Goal: Contribute content: Contribute content

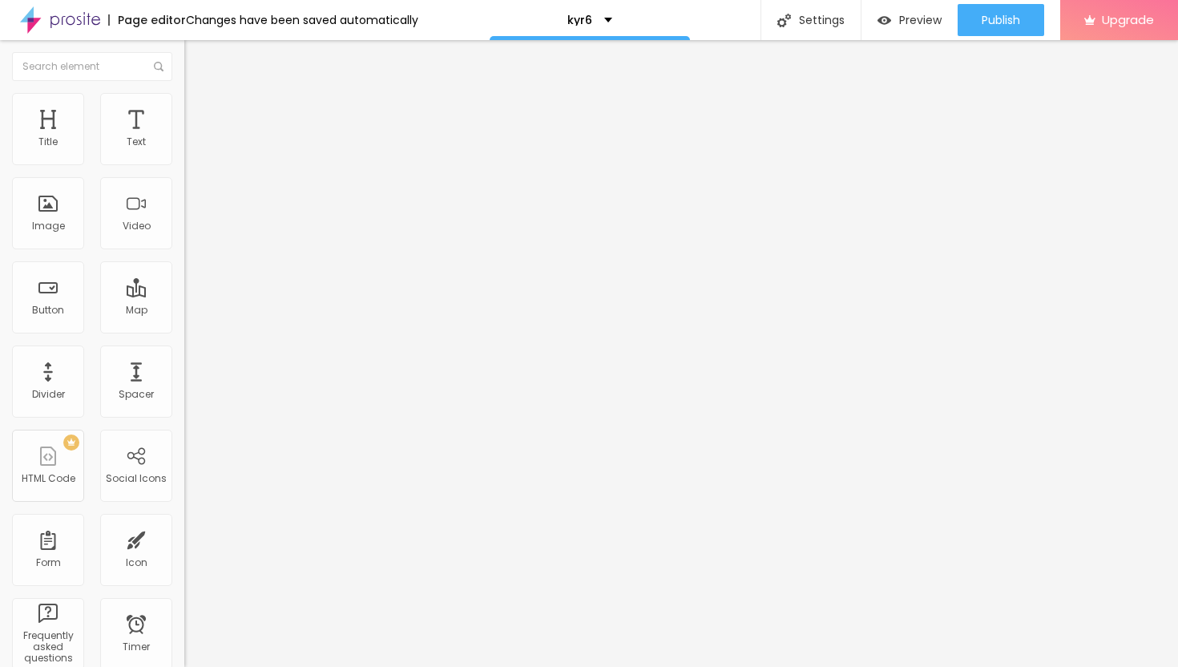
click at [184, 138] on span "Add image" at bounding box center [217, 131] width 66 height 14
click at [184, 109] on img at bounding box center [191, 116] width 14 height 14
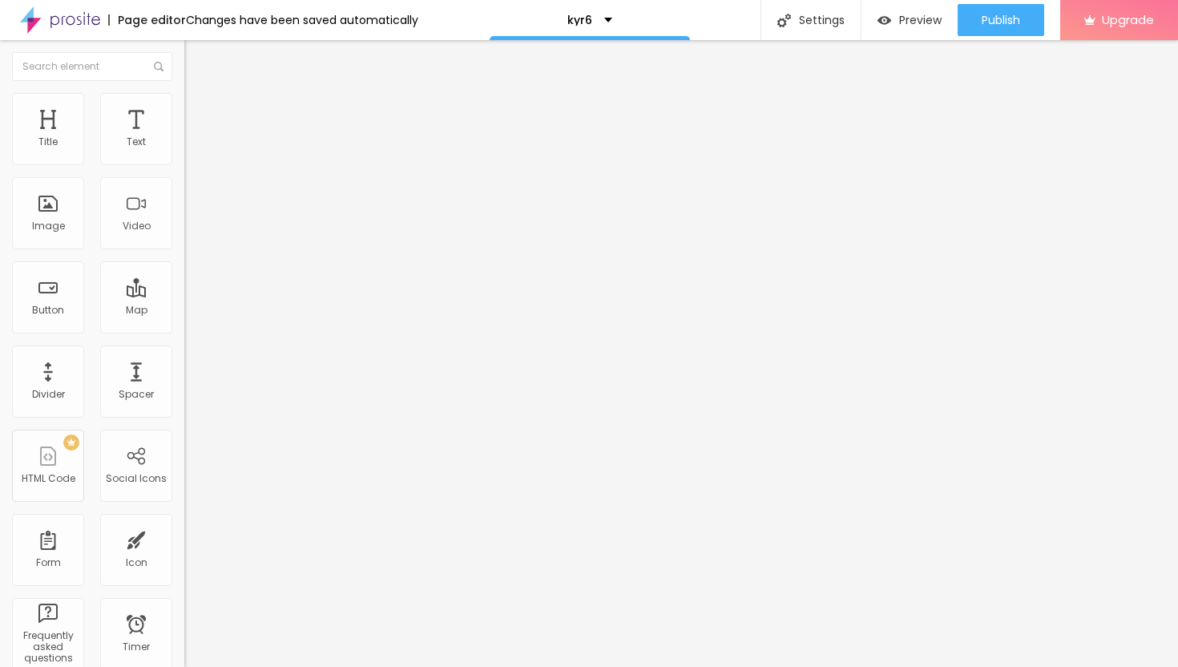
click at [184, 102] on img at bounding box center [191, 100] width 14 height 14
type input "35"
click at [184, 164] on input "range" at bounding box center [235, 158] width 103 height 13
type input "30"
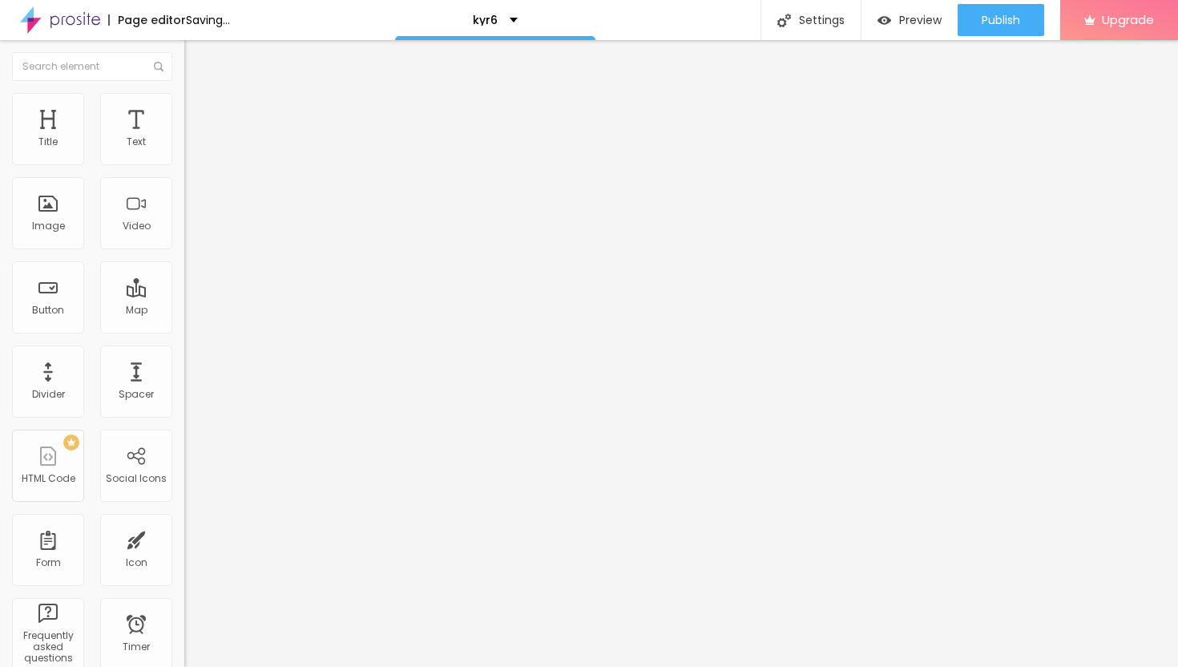
type input "30"
click at [184, 164] on input "range" at bounding box center [235, 158] width 103 height 13
click at [199, 113] on span "Advanced" at bounding box center [225, 120] width 52 height 14
type input "11"
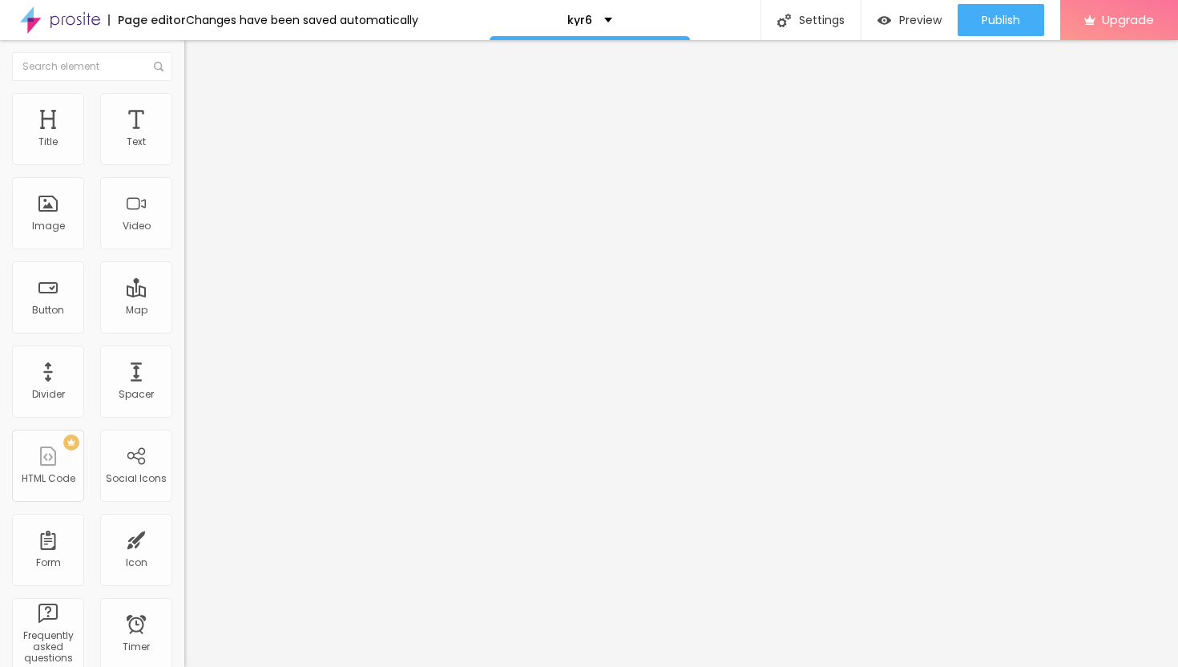
type input "12"
type input "13"
type input "14"
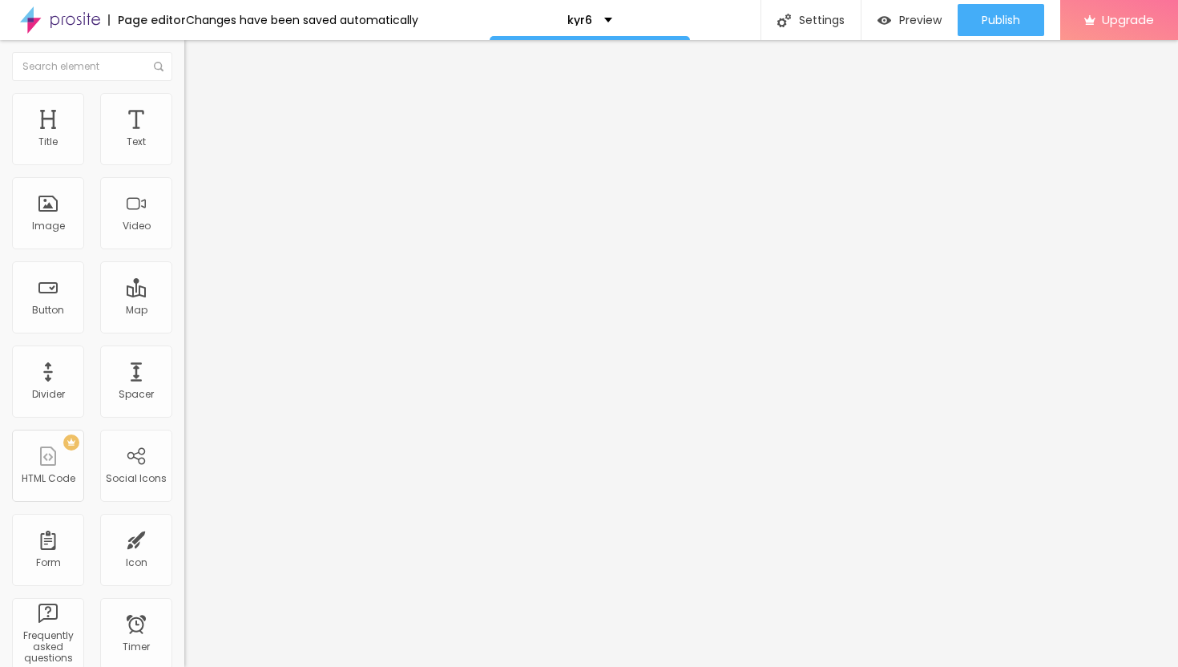
type input "14"
type input "15"
type input "16"
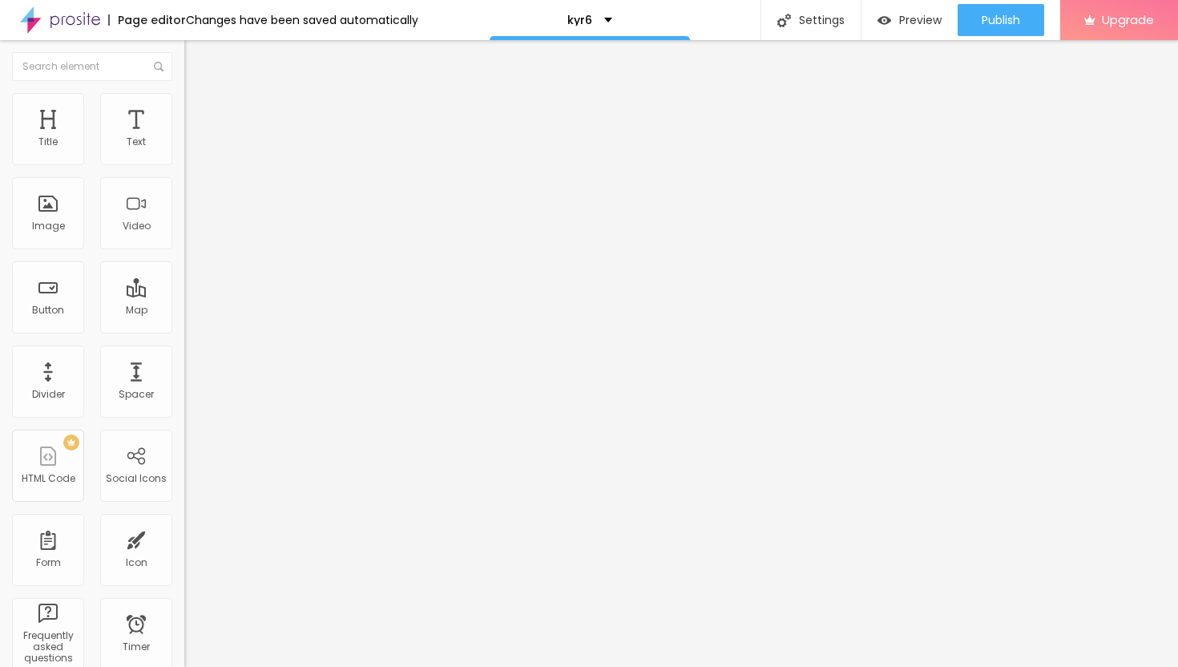
type input "17"
type input "18"
type input "19"
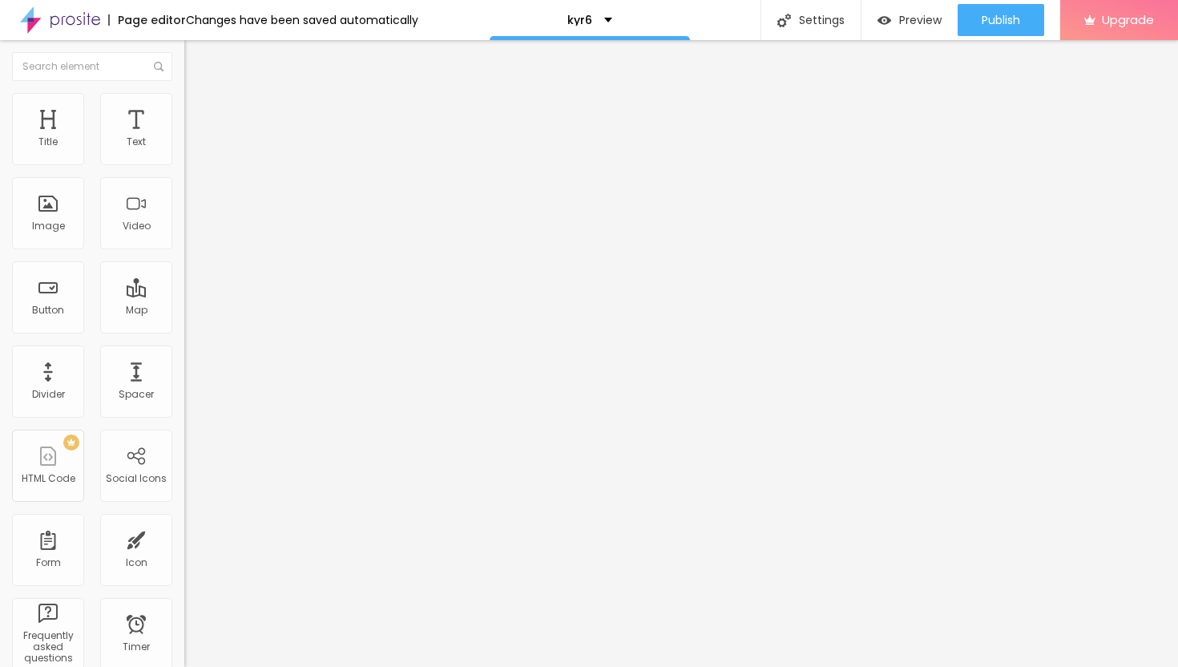
type input "19"
type input "20"
type input "21"
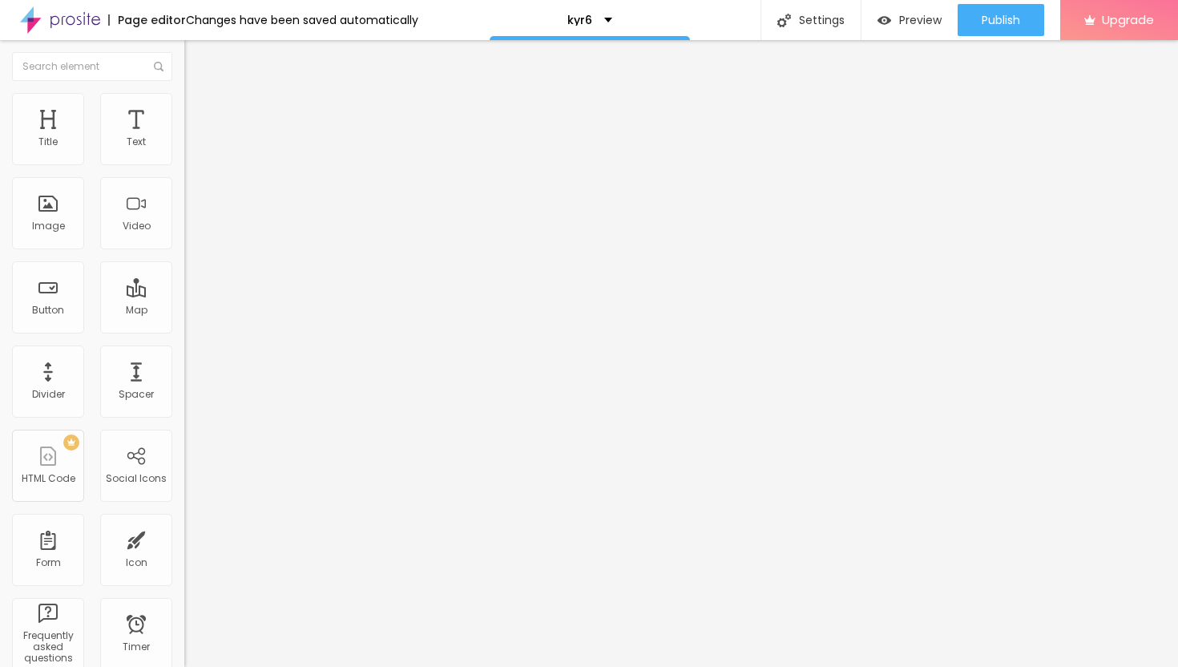
type input "22"
type input "23"
type input "24"
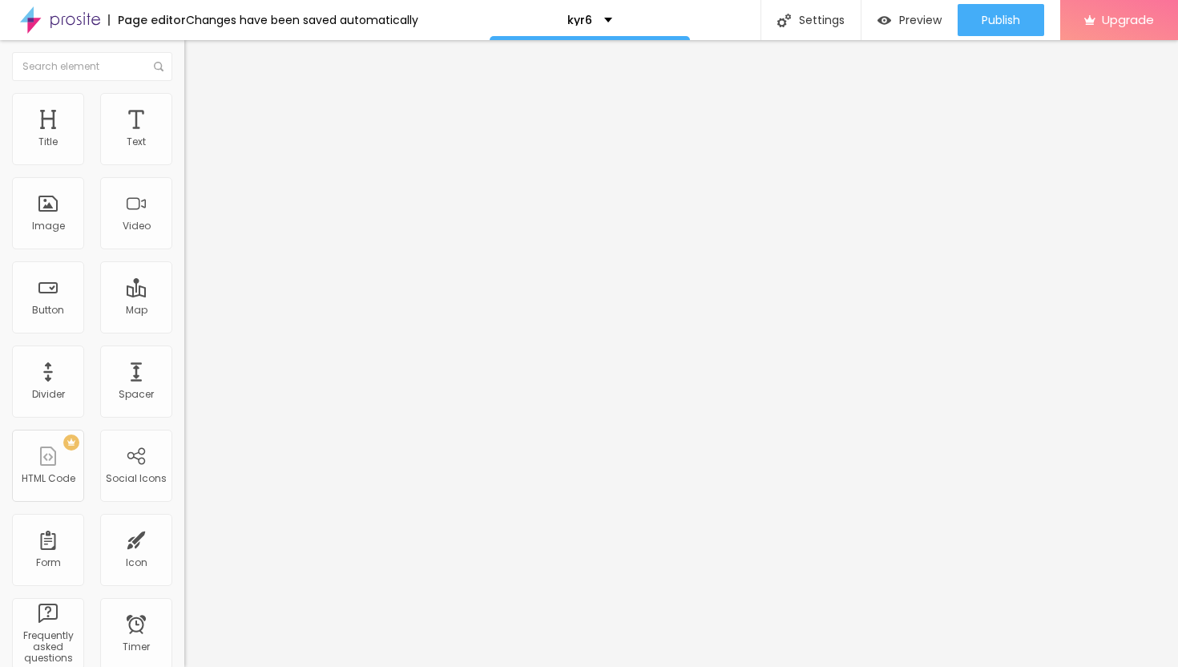
type input "24"
type input "25"
type input "26"
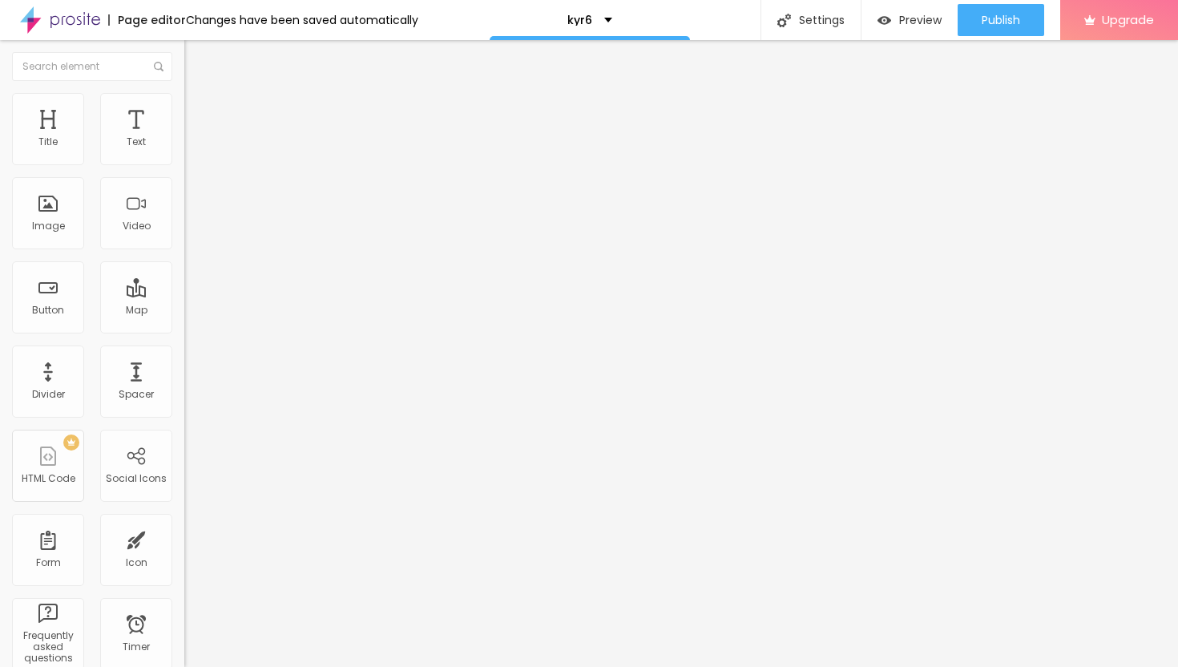
type input "27"
type input "28"
type input "29"
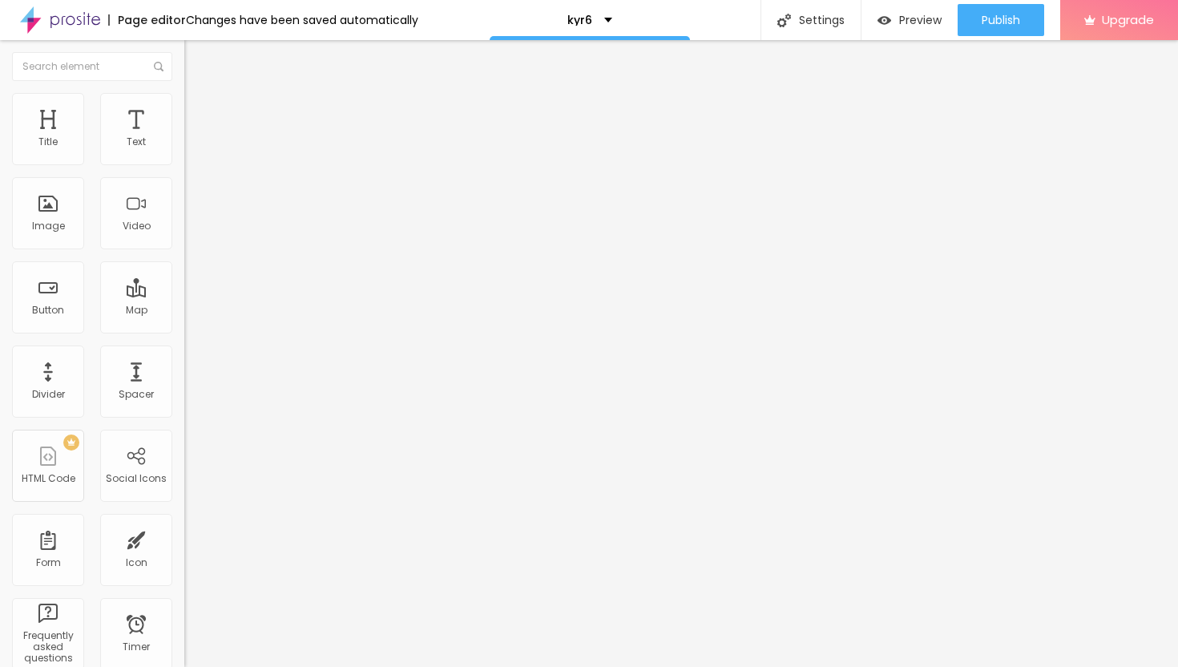
type input "29"
drag, startPoint x: 48, startPoint y: 156, endPoint x: 66, endPoint y: 160, distance: 18.1
type input "29"
click at [184, 311] on input "range" at bounding box center [235, 317] width 103 height 13
click at [192, 147] on icon "button" at bounding box center [195, 144] width 6 height 6
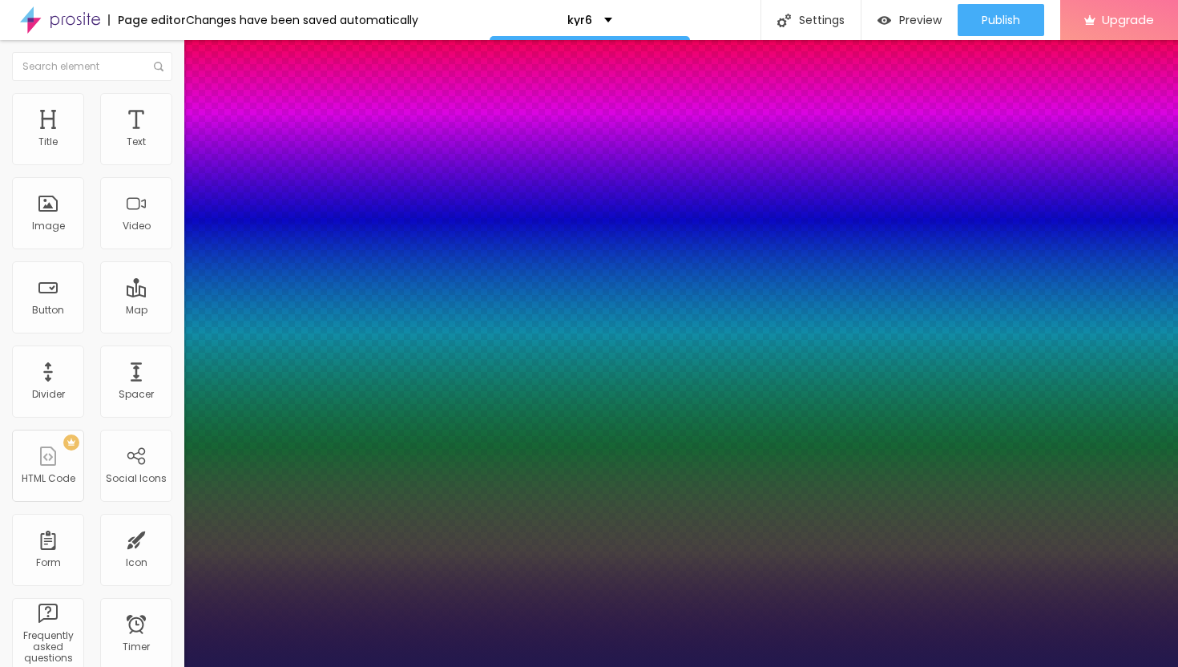
type input "12"
type input "1"
type input "13"
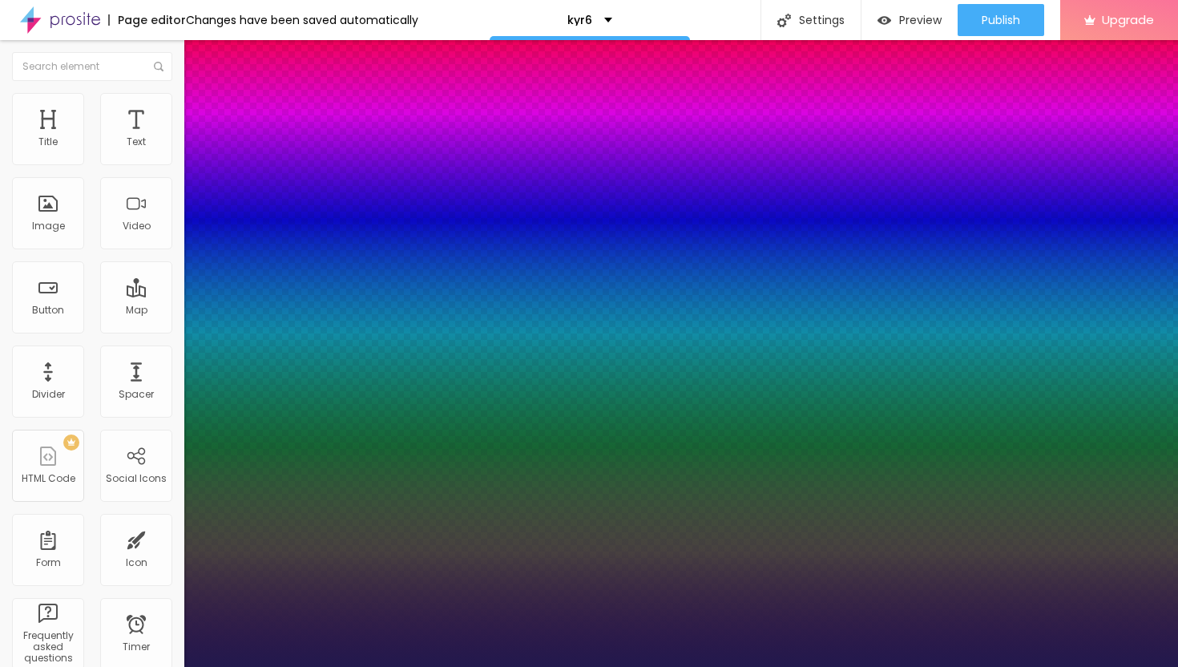
type input "1"
type input "14"
type input "1"
type input "15"
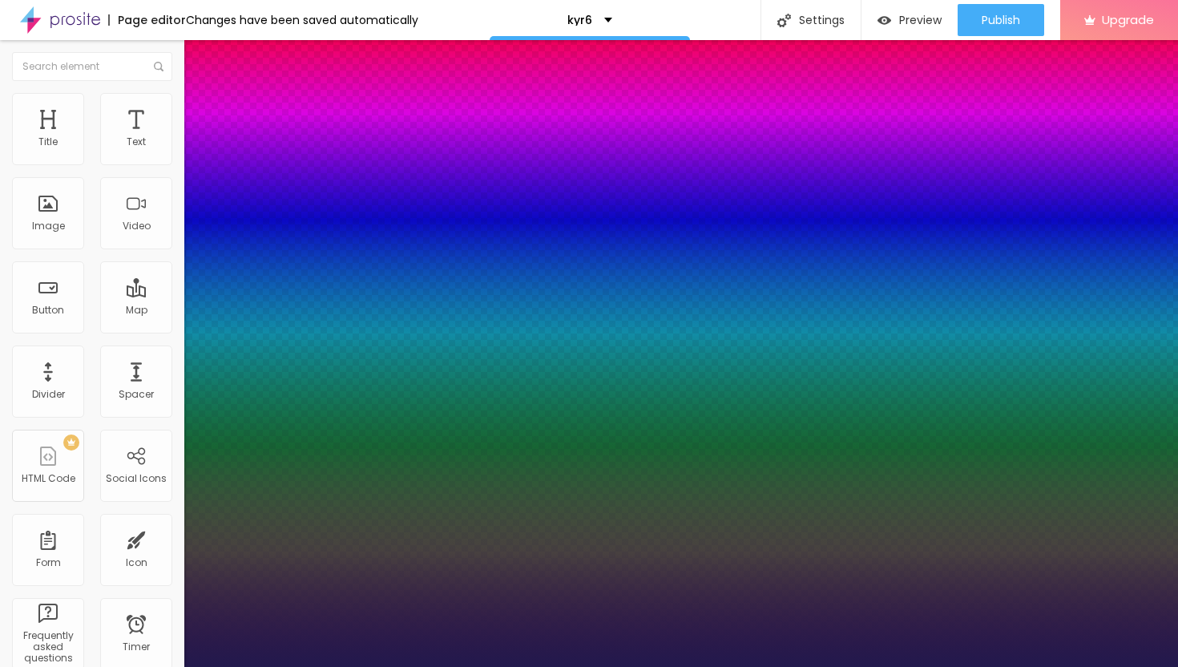
type input "15"
type input "1"
type input "16"
type input "1"
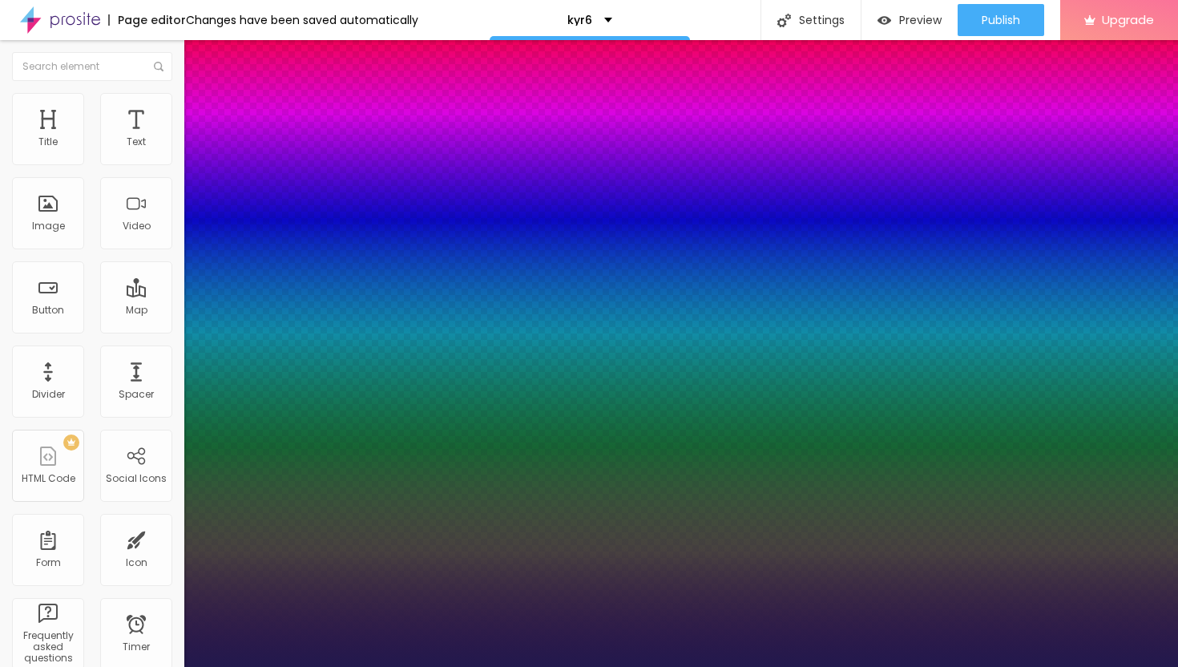
type input "17"
type input "1"
type input "18"
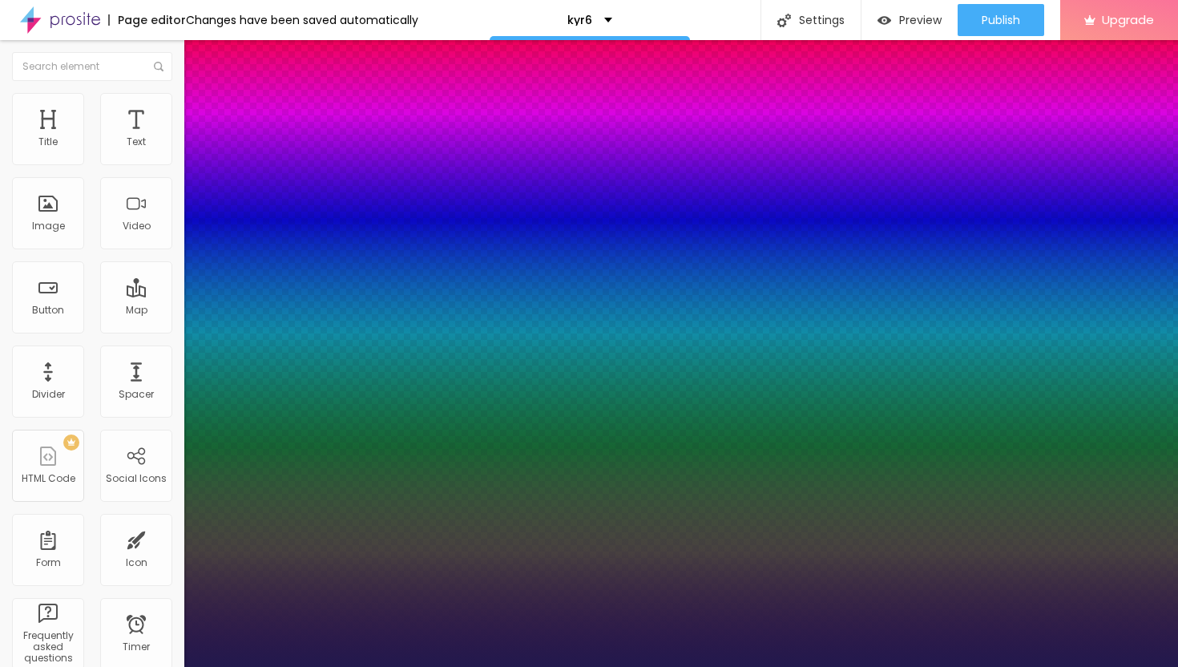
type input "1"
type input "19"
type input "1"
type input "21"
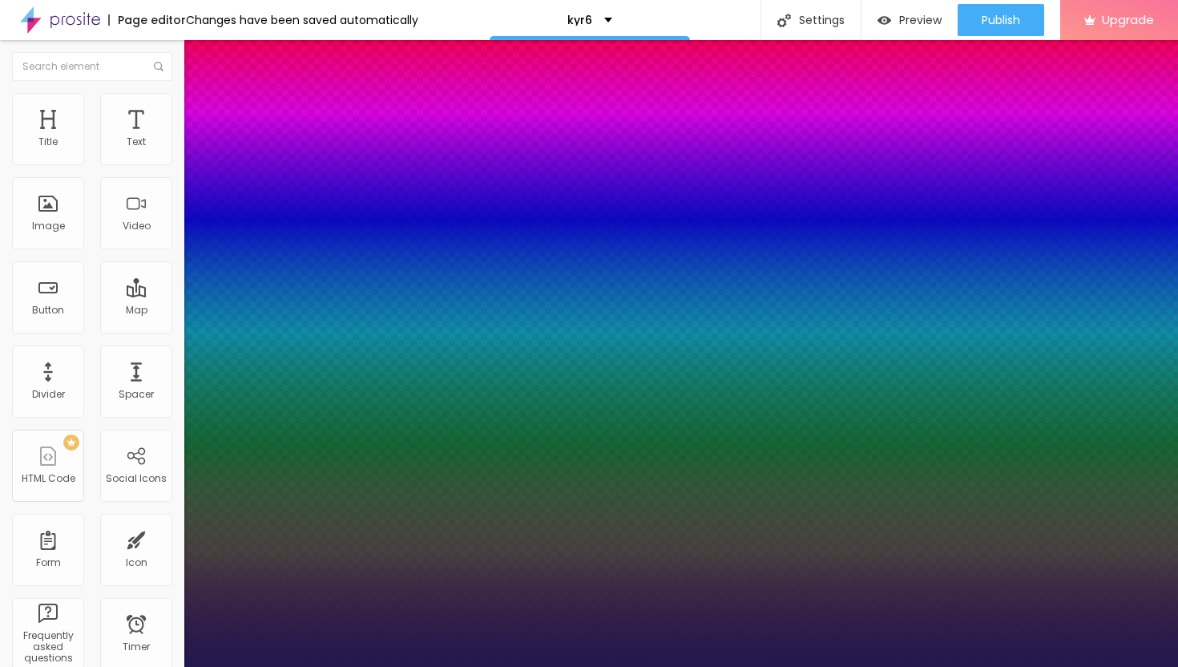
type input "21"
type input "1"
type input "22"
type input "1"
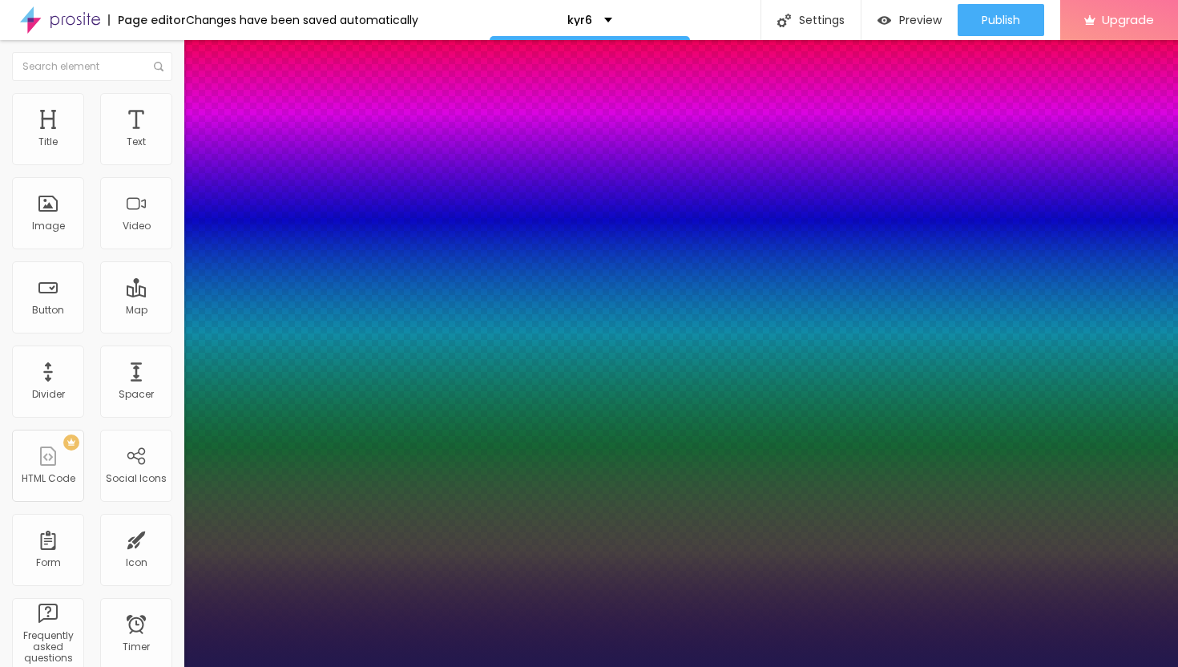
type input "23"
type input "1"
type input "24"
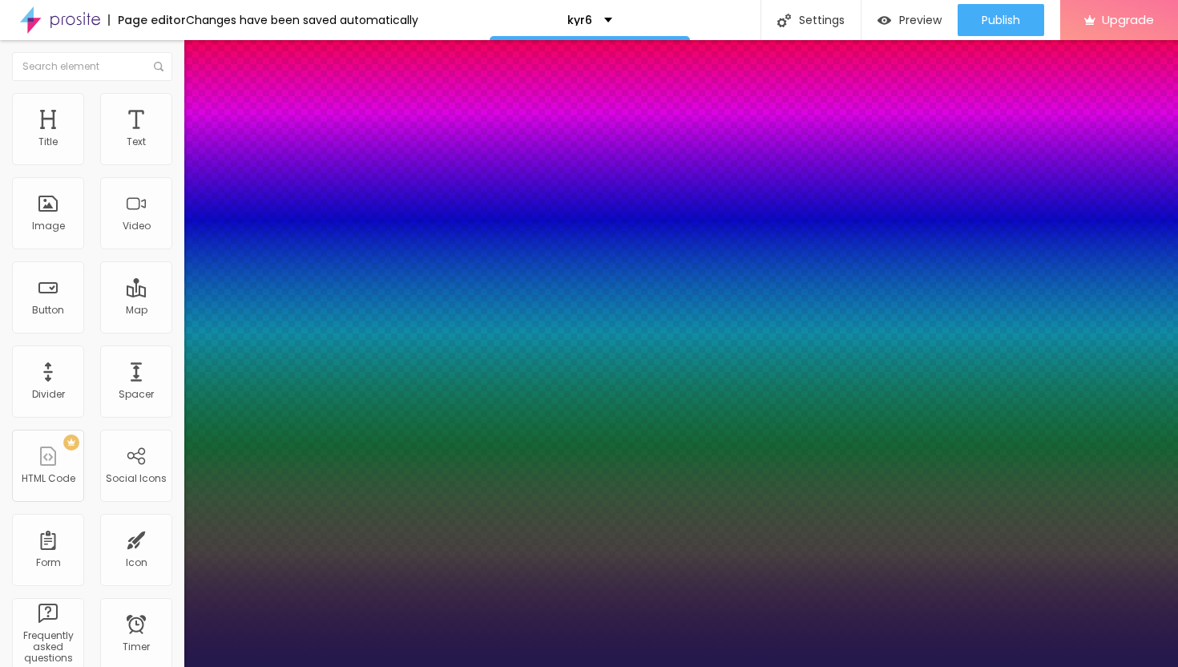
type input "1"
type input "25"
type input "1"
type input "26"
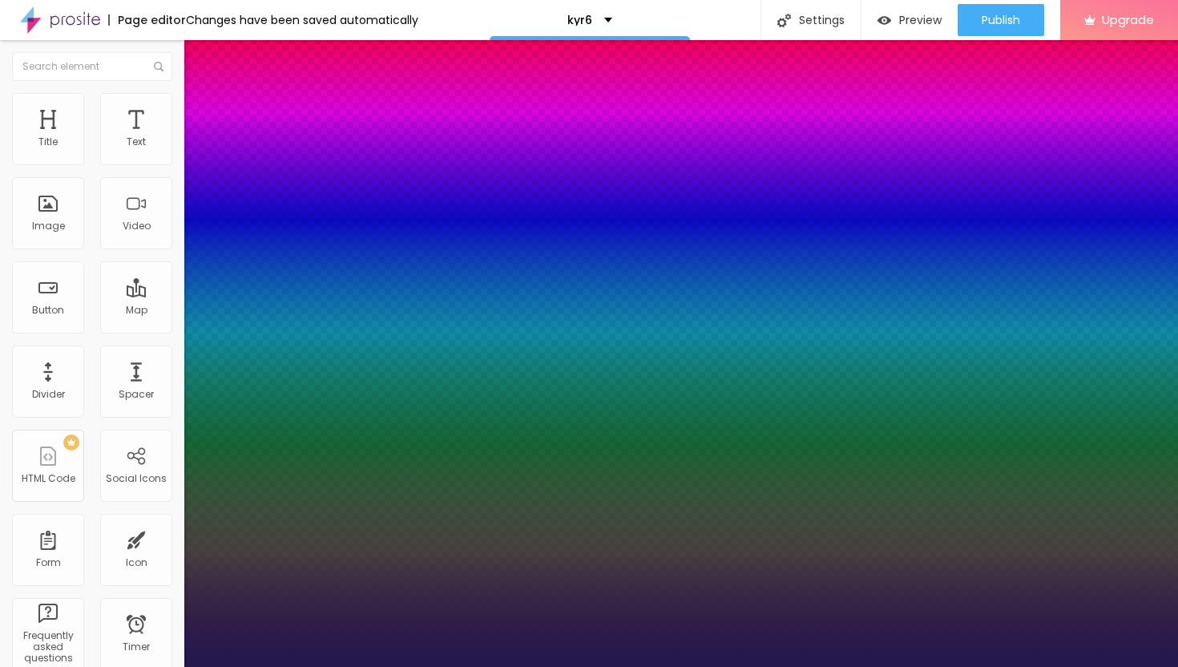
type input "26"
type input "1"
type input "27"
type input "1"
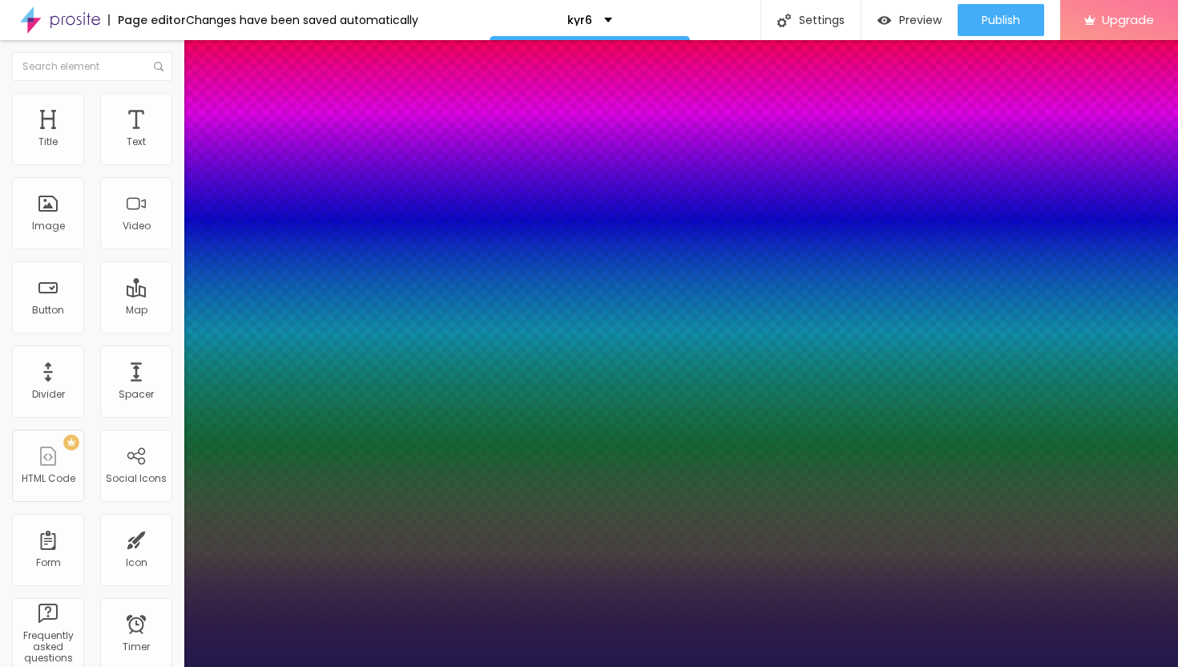
drag, startPoint x: 212, startPoint y: 273, endPoint x: 229, endPoint y: 275, distance: 17.7
type input "27"
type input "1"
click at [692, 666] on div at bounding box center [589, 667] width 1178 height 0
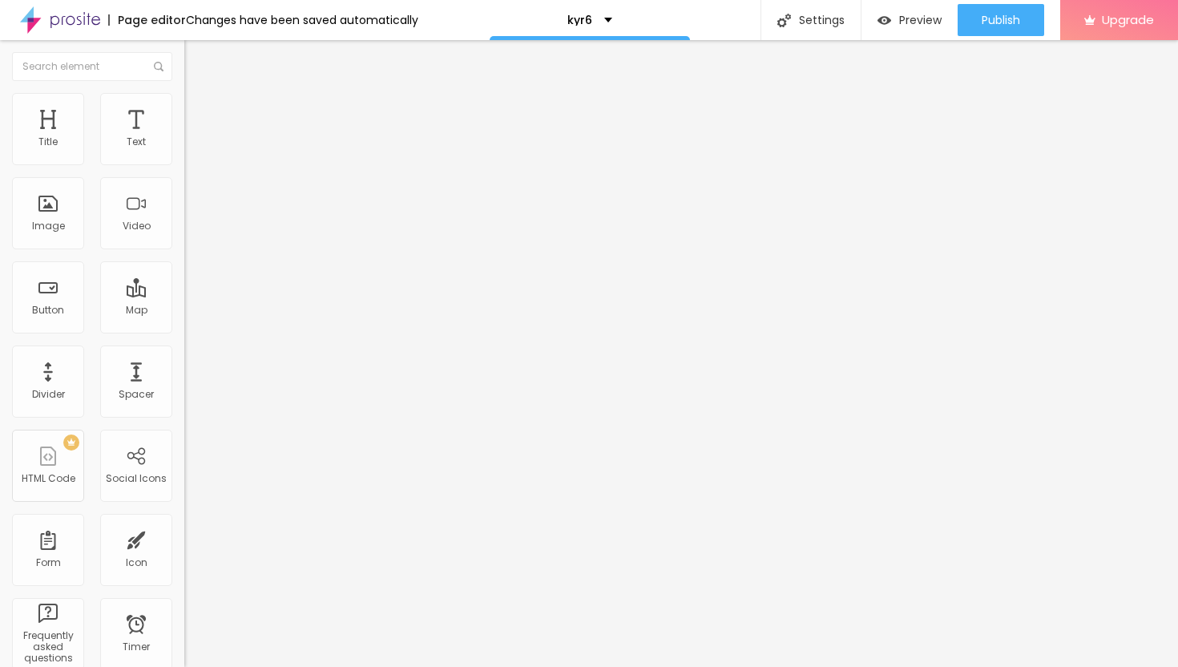
drag, startPoint x: 77, startPoint y: 180, endPoint x: 1, endPoint y: 176, distance: 76.3
click at [184, 177] on div "Text Click me Align Size Default Small Default Big Link URL https:// Open in ne…" at bounding box center [276, 241] width 184 height 233
paste input "→ VIEW DOCUMENT HERE"
type input "→ VIEW DOCUMENT HERE"
drag, startPoint x: 64, startPoint y: 339, endPoint x: 0, endPoint y: 317, distance: 67.9
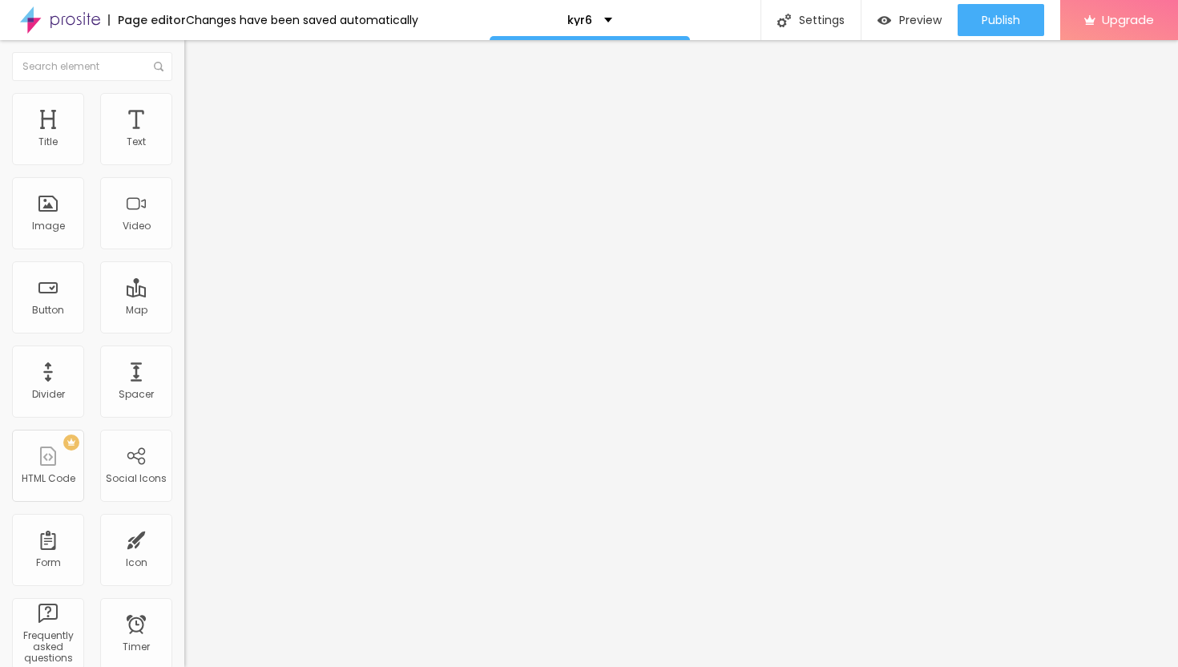
click at [184, 320] on div "Text → VIEW DOCUMENT HERE Align Size Default Small Default Big Link URL https:/…" at bounding box center [276, 241] width 184 height 233
paste input "[URL][DOMAIN_NAME]"
type input "[URL][DOMAIN_NAME]"
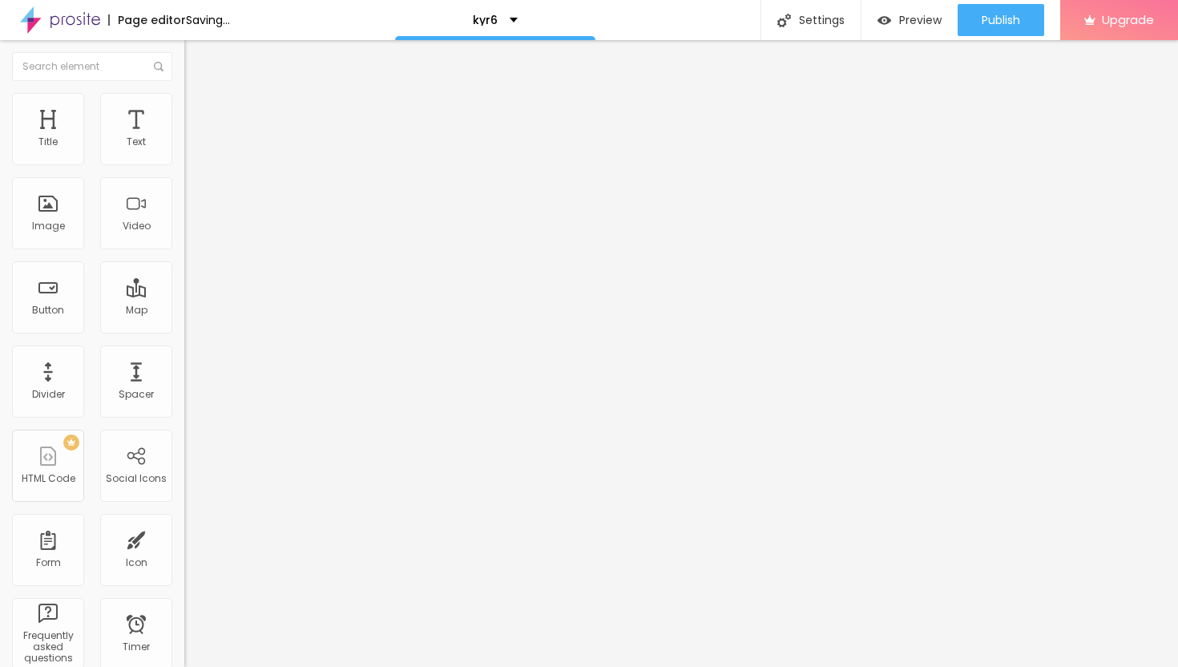
click at [184, 350] on div at bounding box center [276, 350] width 184 height 0
click at [184, 109] on img at bounding box center [191, 116] width 14 height 14
type input "7"
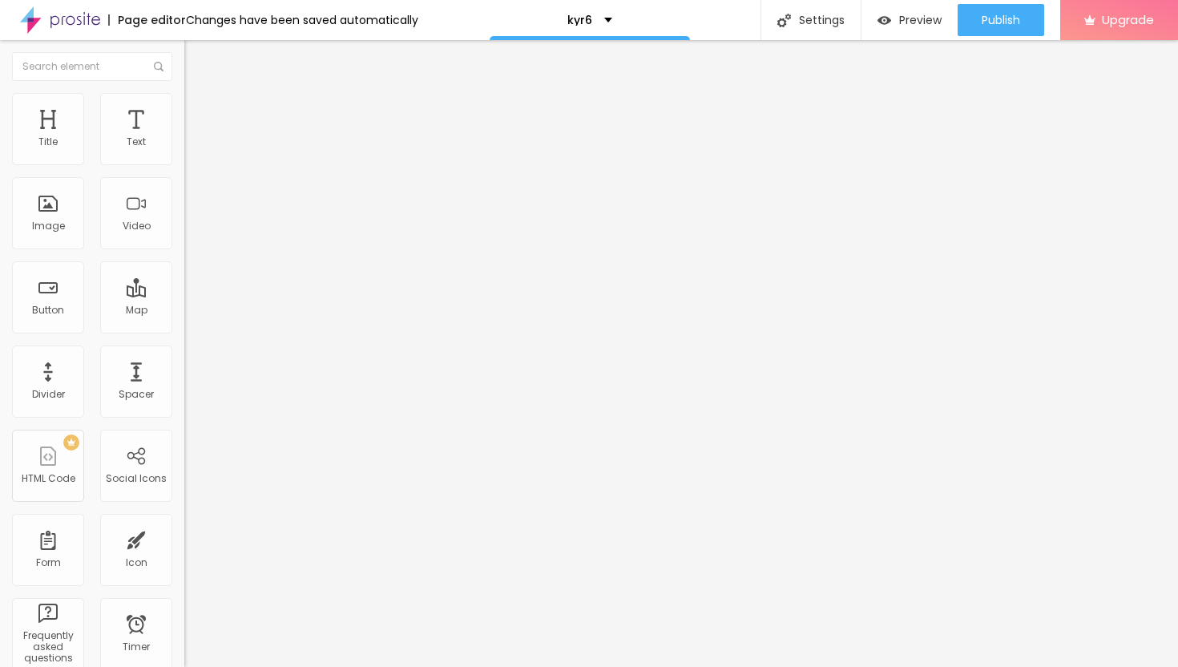
type input "8"
type input "9"
type input "10"
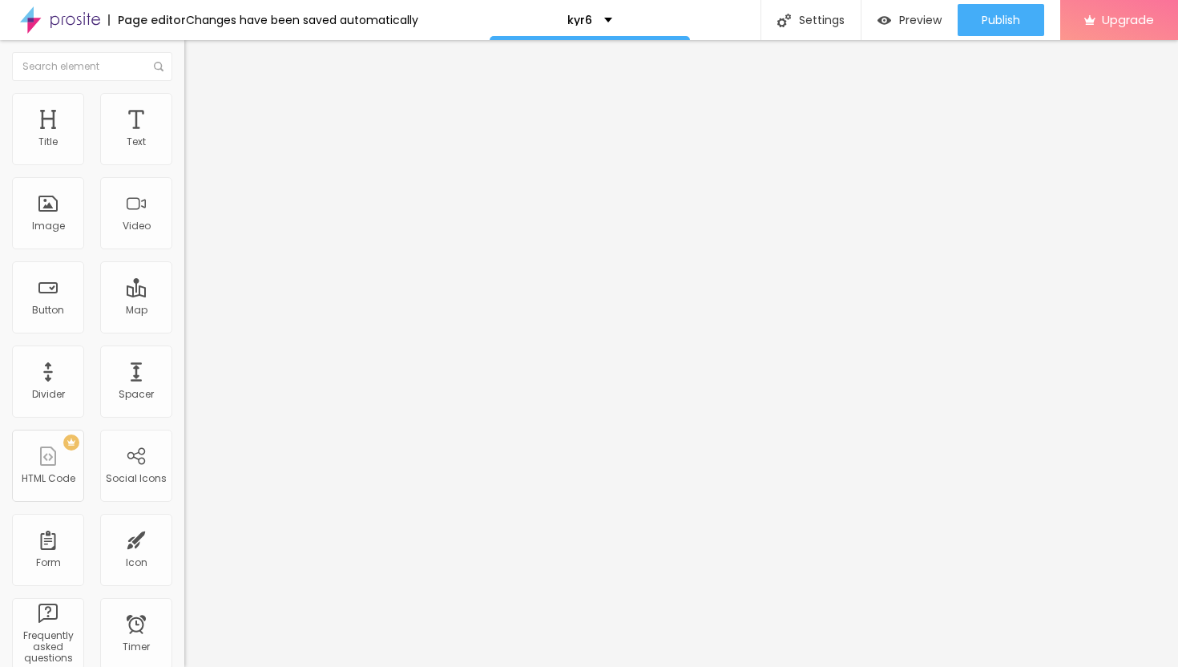
type input "10"
type input "11"
type input "12"
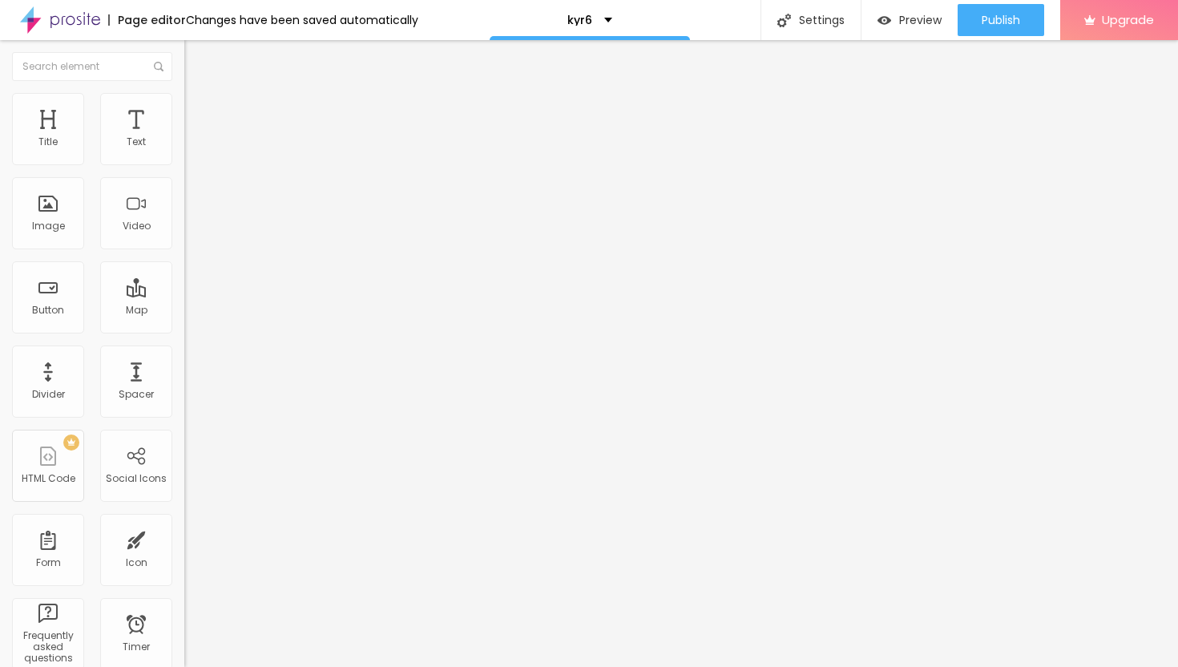
type input "13"
type input "14"
type input "15"
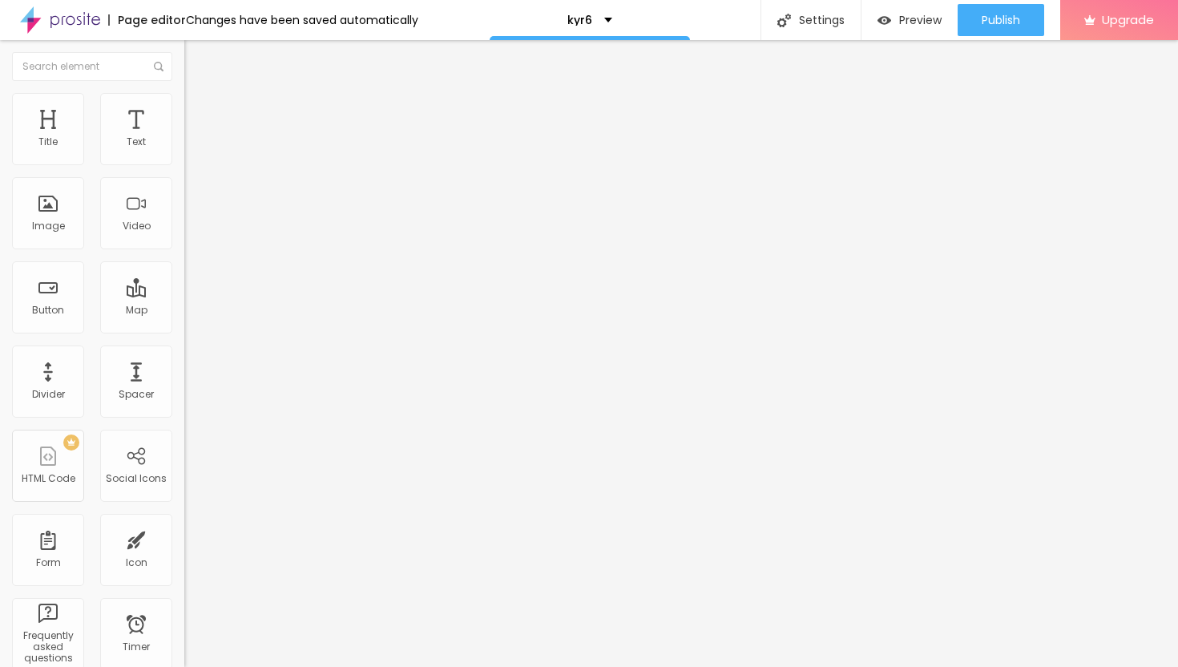
type input "15"
type input "16"
type input "17"
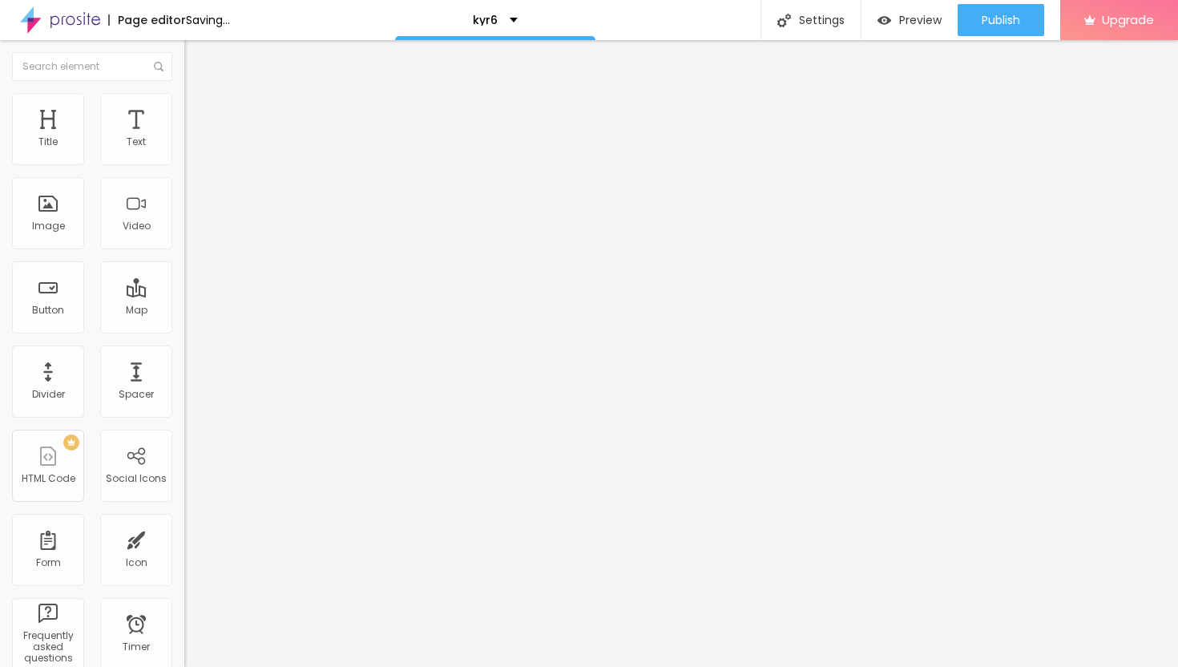
type input "16"
type input "15"
type input "14"
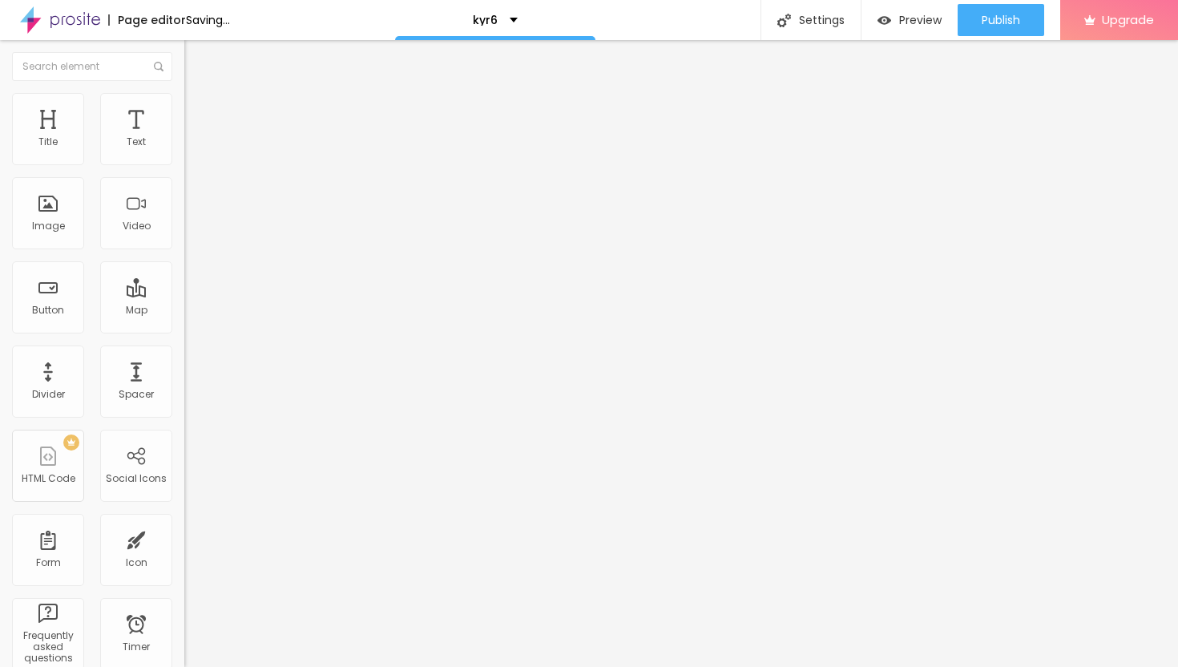
type input "14"
type input "13"
type input "12"
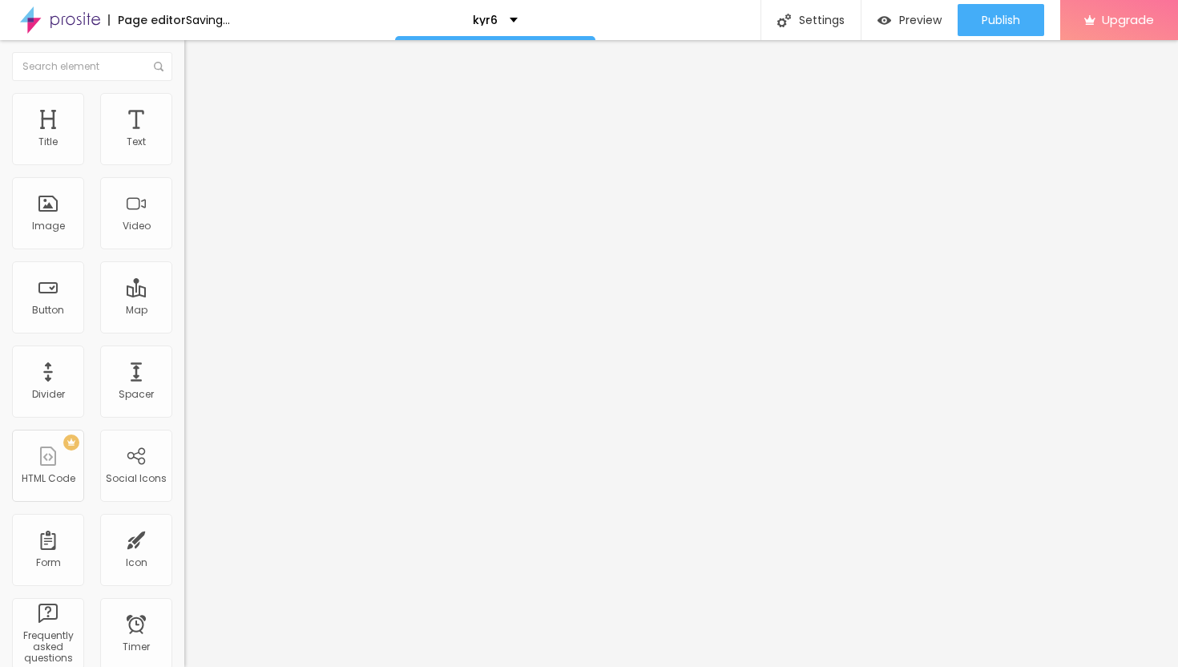
type input "12"
click at [184, 538] on input "range" at bounding box center [235, 544] width 103 height 13
type input "11"
type input "12"
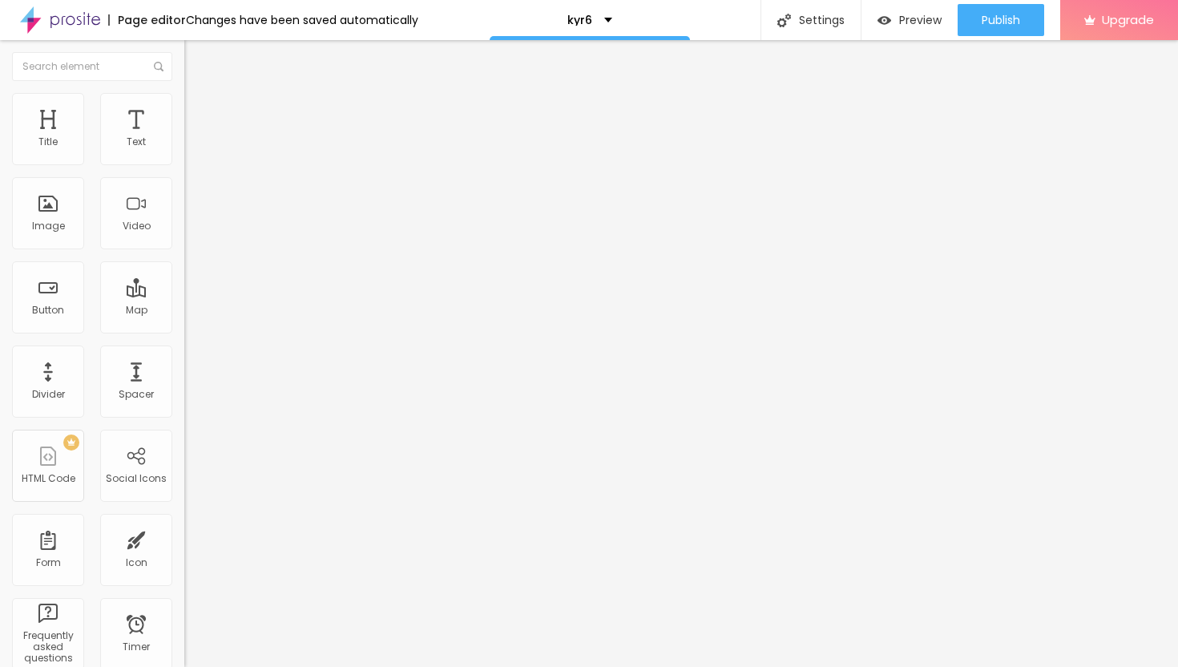
type input "12"
type input "14"
type input "15"
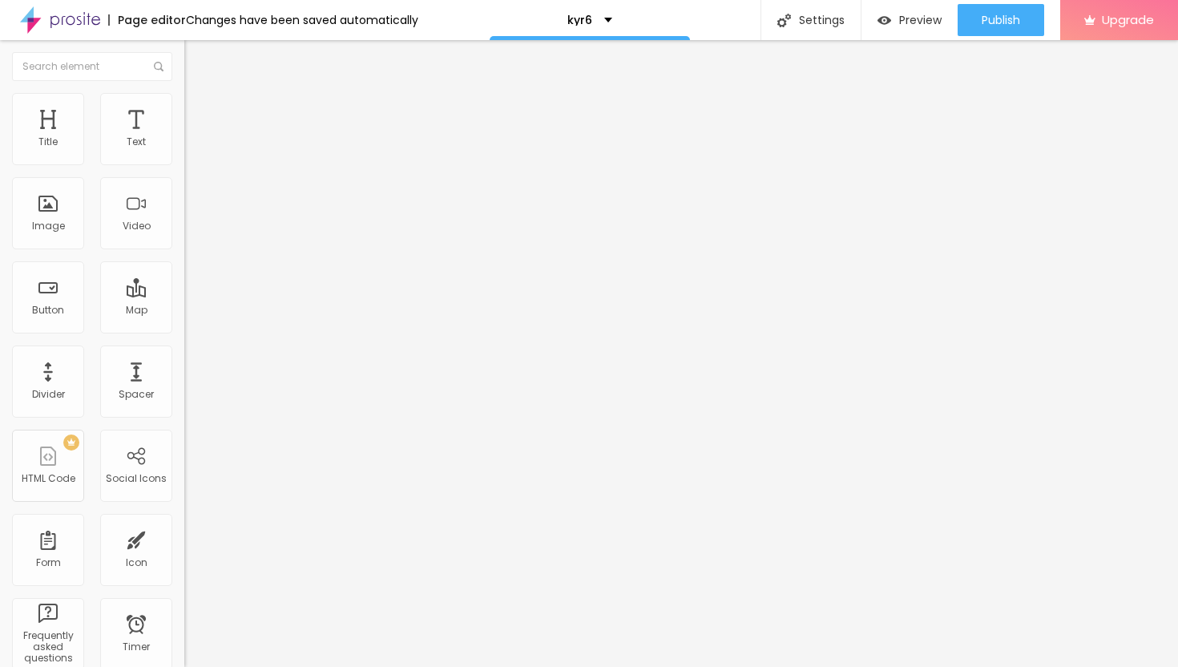
type input "17"
type input "18"
type input "19"
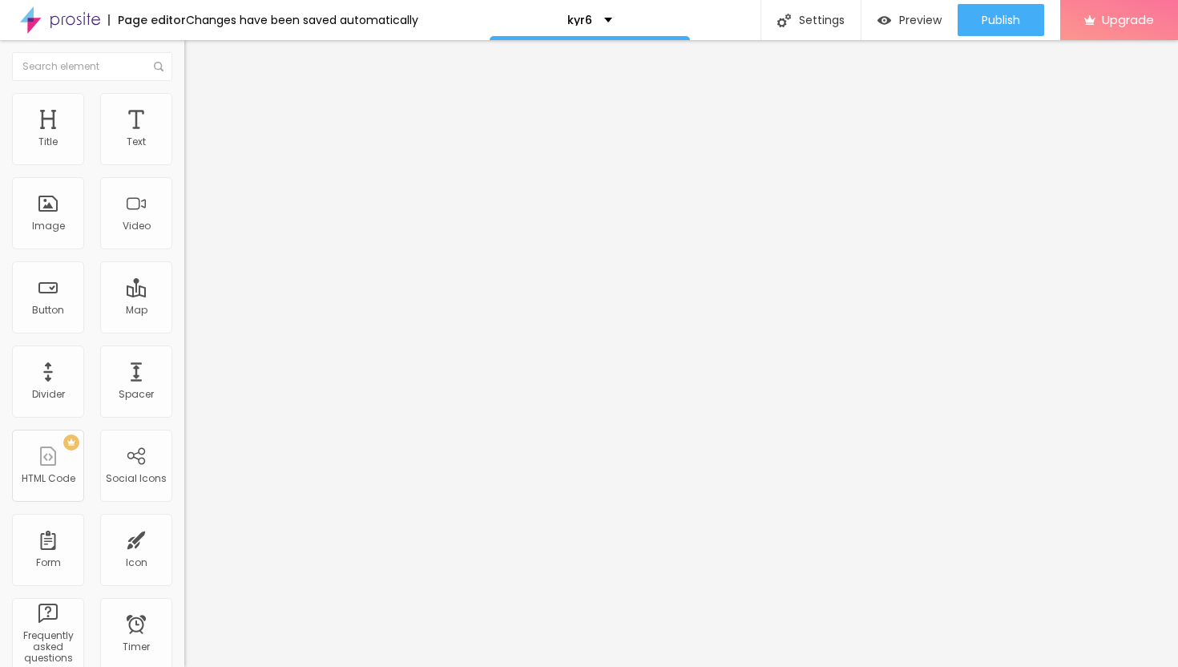
type input "19"
type input "20"
type input "21"
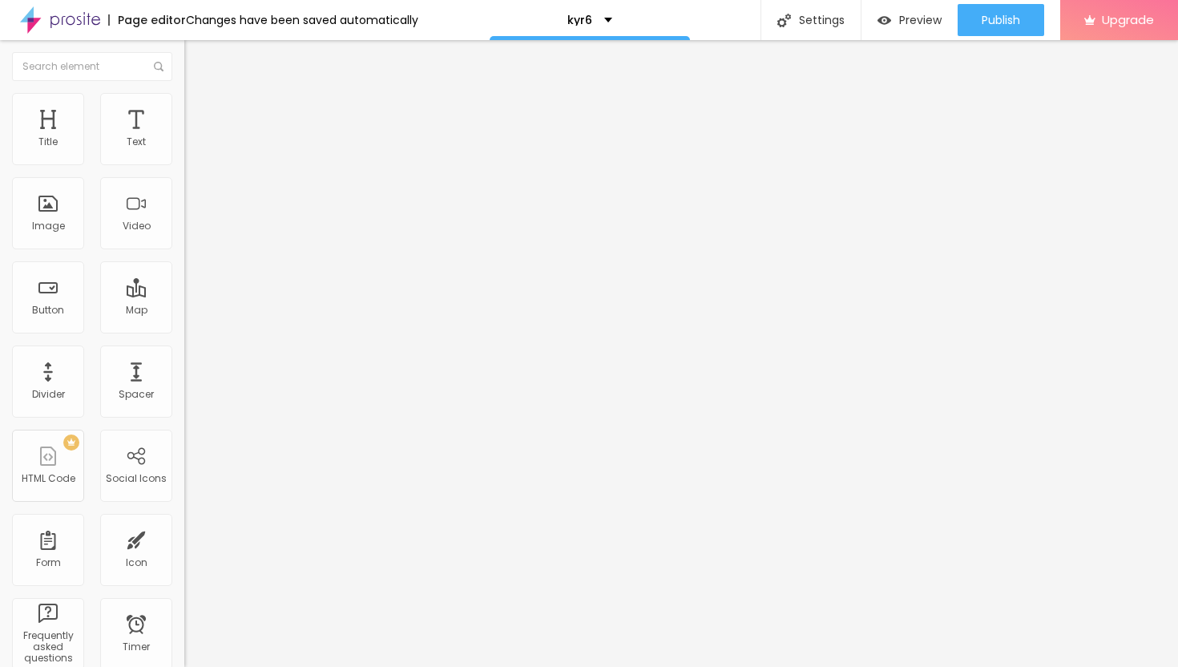
type input "22"
type input "23"
type input "24"
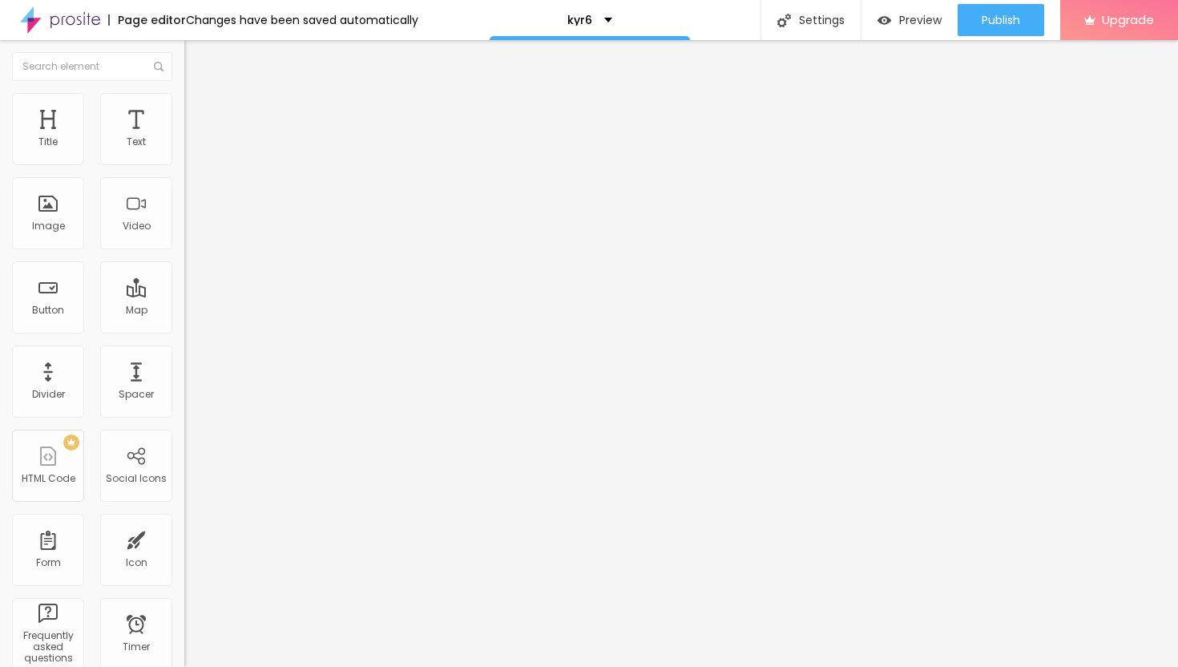
type input "24"
drag, startPoint x: 48, startPoint y: 157, endPoint x: 60, endPoint y: 158, distance: 12.1
type input "24"
click at [184, 311] on input "range" at bounding box center [235, 317] width 103 height 13
click at [199, 113] on span "Advanced" at bounding box center [225, 120] width 52 height 14
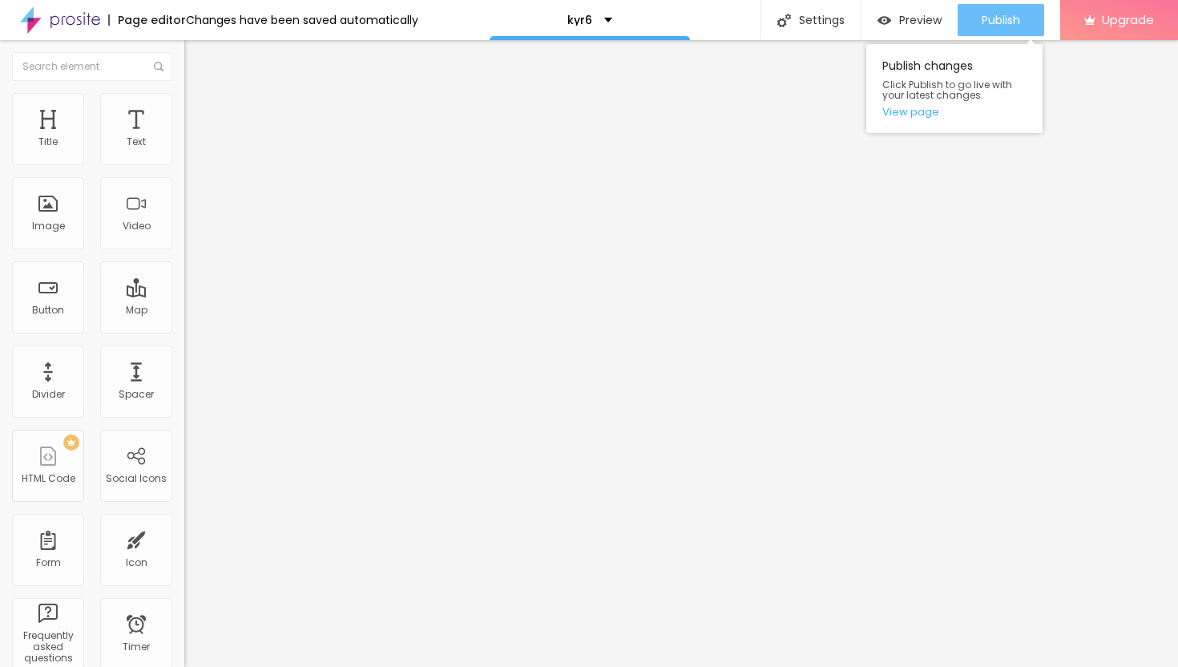
click at [996, 26] on span "Publish" at bounding box center [1001, 20] width 38 height 13
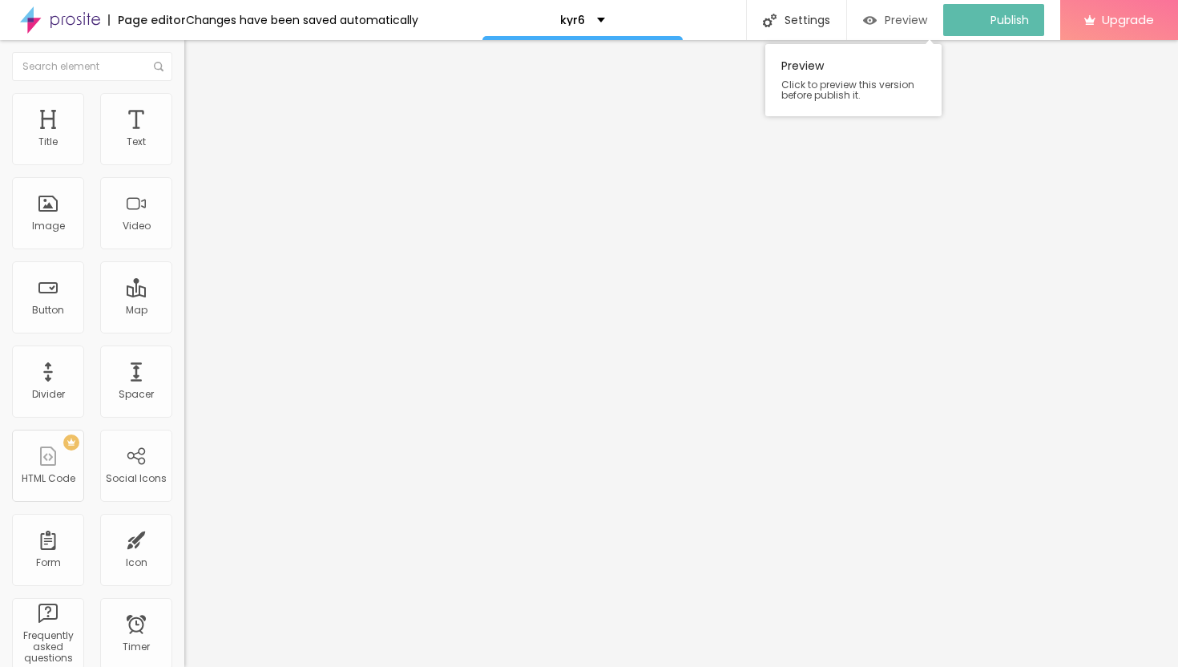
click at [908, 21] on span "Preview" at bounding box center [906, 20] width 42 height 13
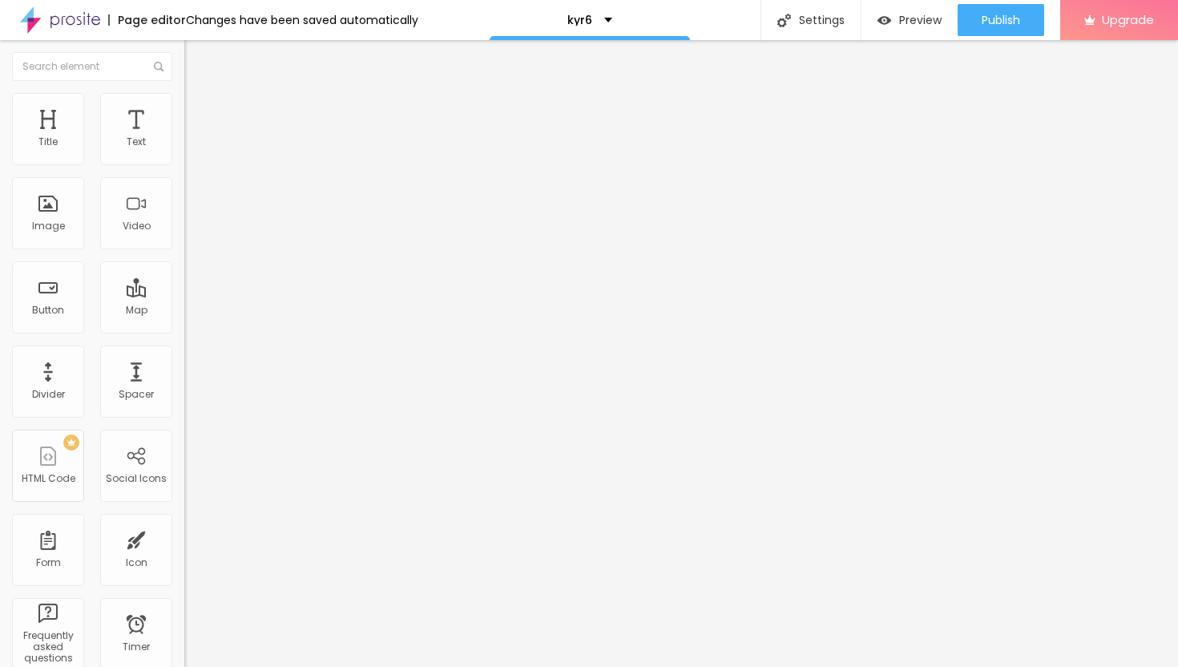
click at [184, 101] on img at bounding box center [191, 100] width 14 height 14
type input "35"
type input "40"
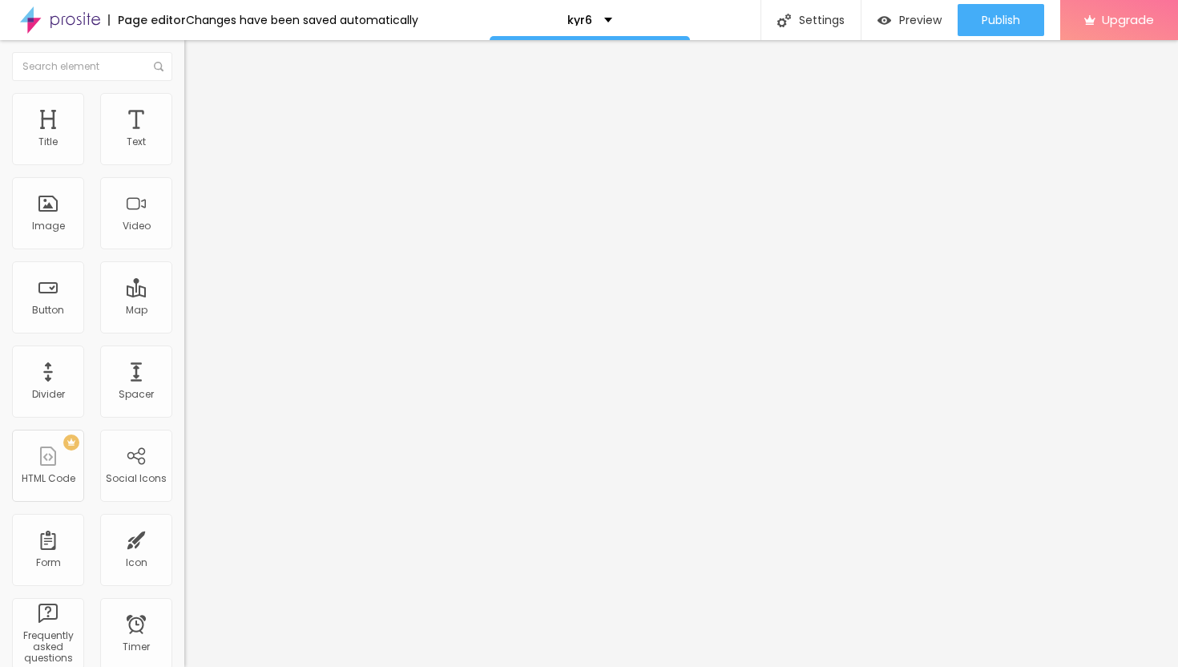
type input "35"
drag, startPoint x: 51, startPoint y: 171, endPoint x: 60, endPoint y: 174, distance: 10.1
type input "35"
click at [184, 164] on input "range" at bounding box center [235, 158] width 103 height 13
click at [199, 115] on span "Advanced" at bounding box center [225, 120] width 52 height 14
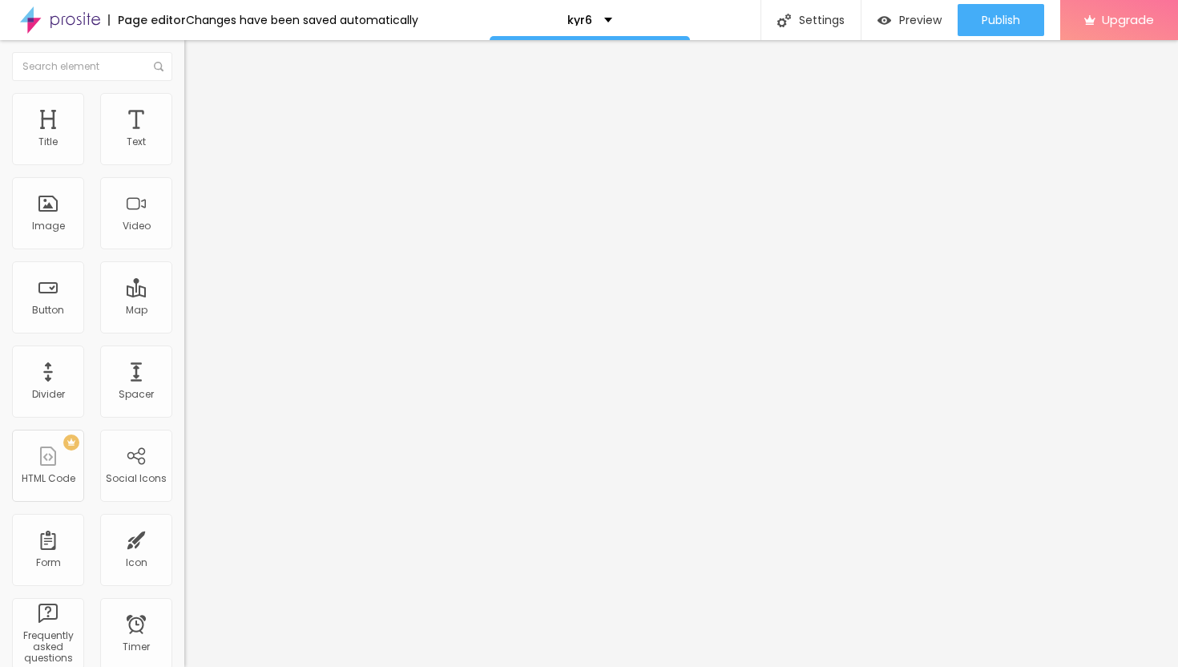
type input "31"
type input "32"
type input "33"
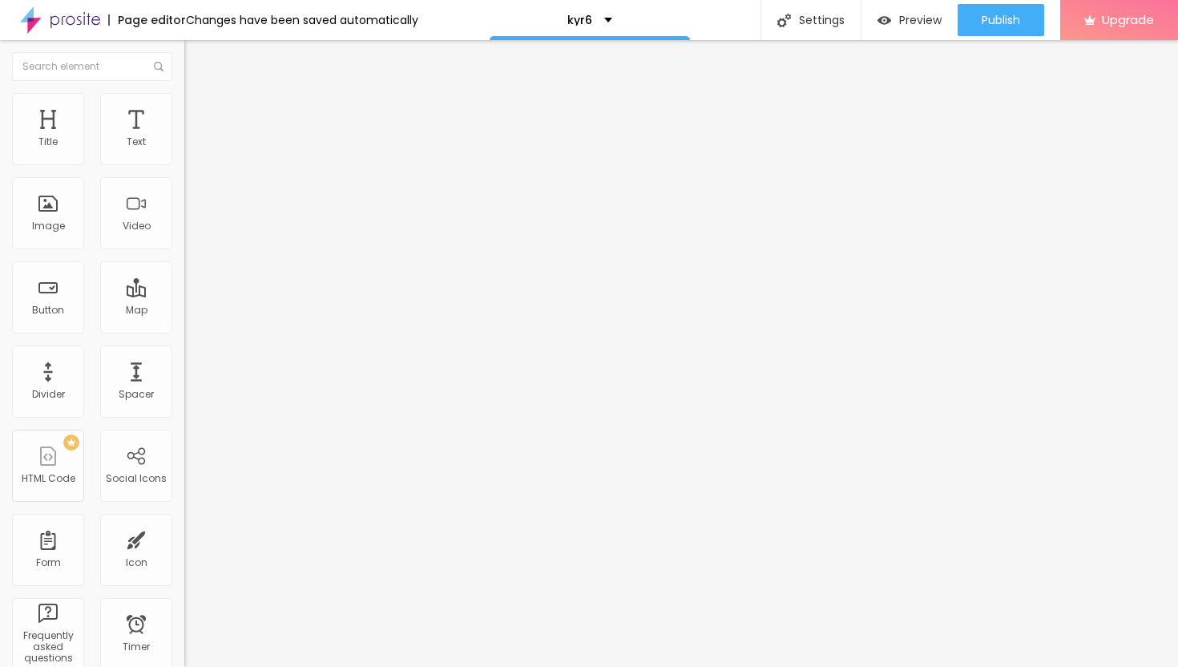
type input "33"
type input "34"
type input "35"
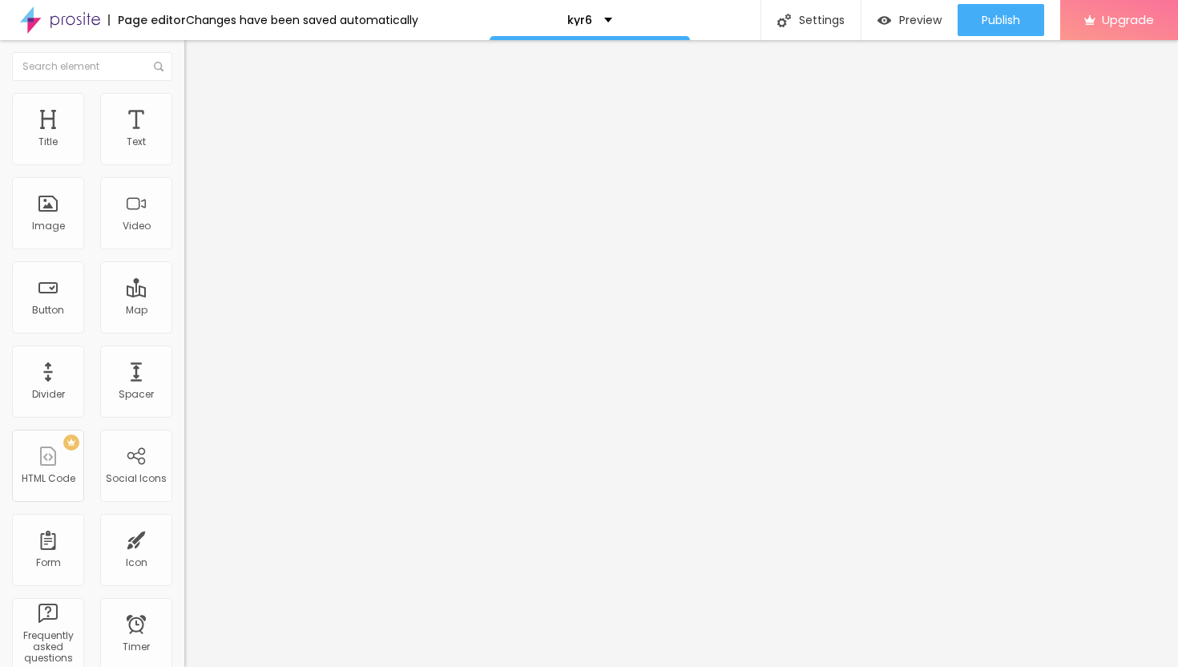
type input "36"
type input "37"
type input "38"
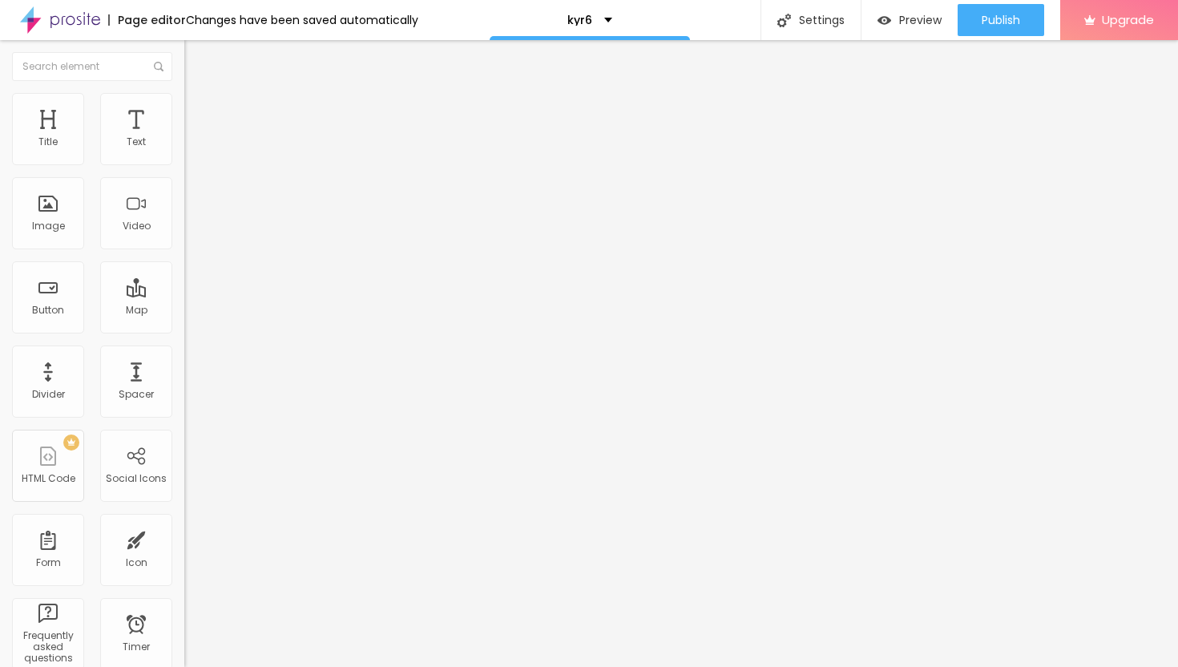
type input "38"
type input "39"
type input "40"
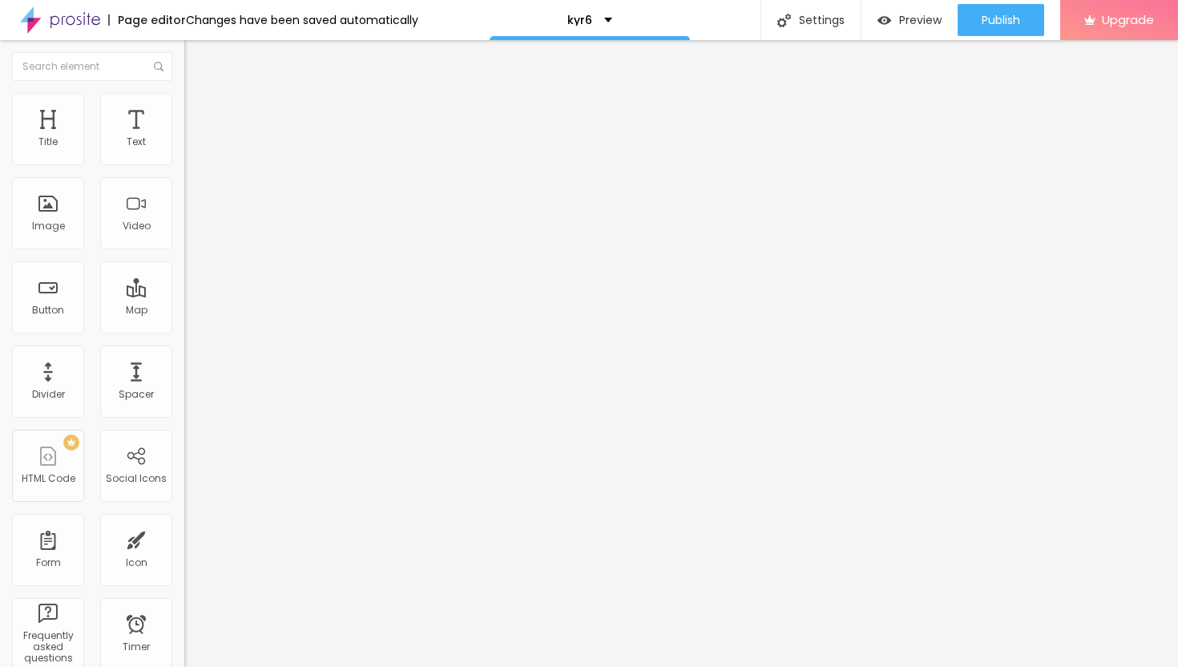
type input "41"
type input "42"
type input "43"
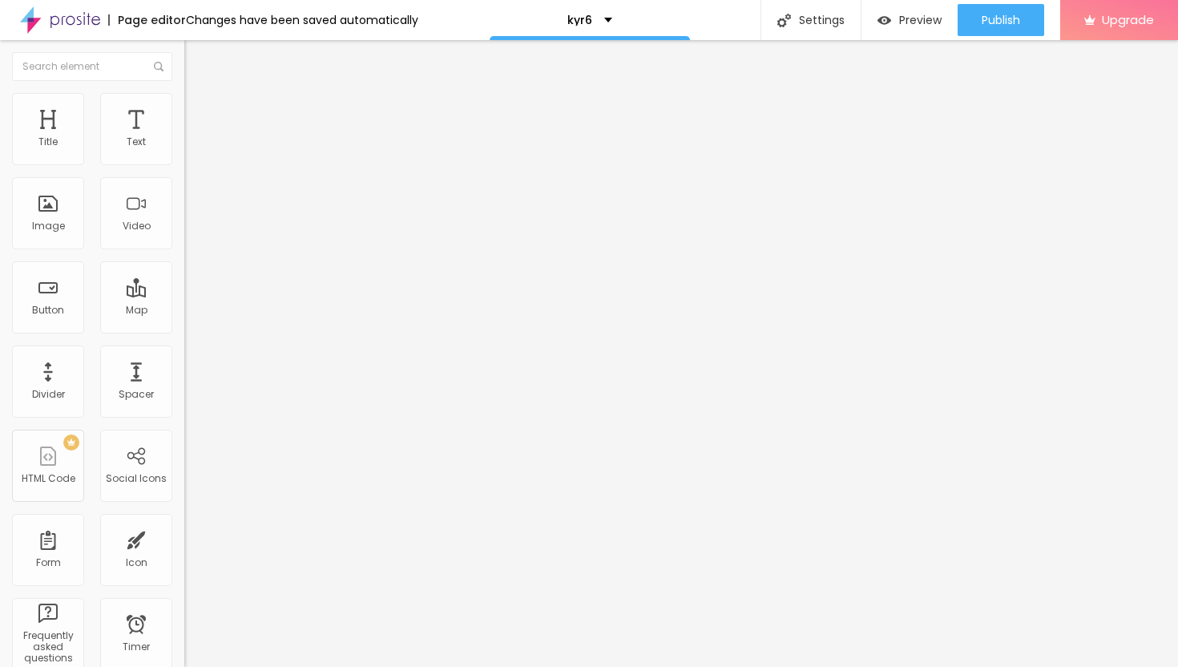
type input "43"
type input "44"
type input "45"
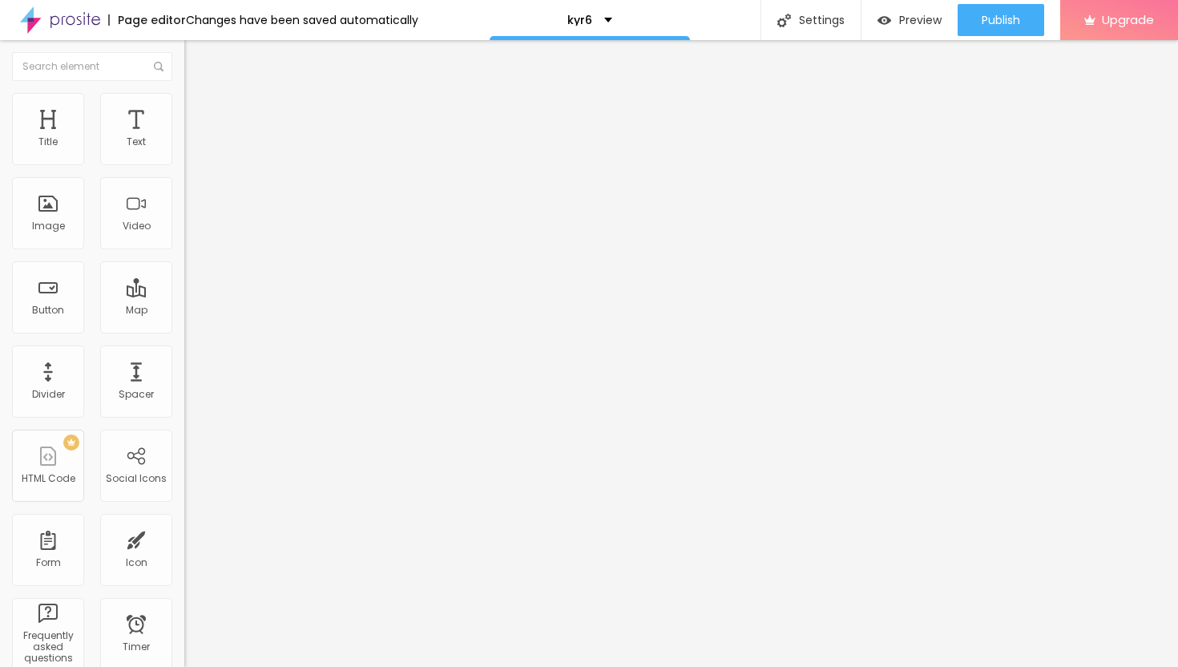
type input "46"
type input "47"
type input "48"
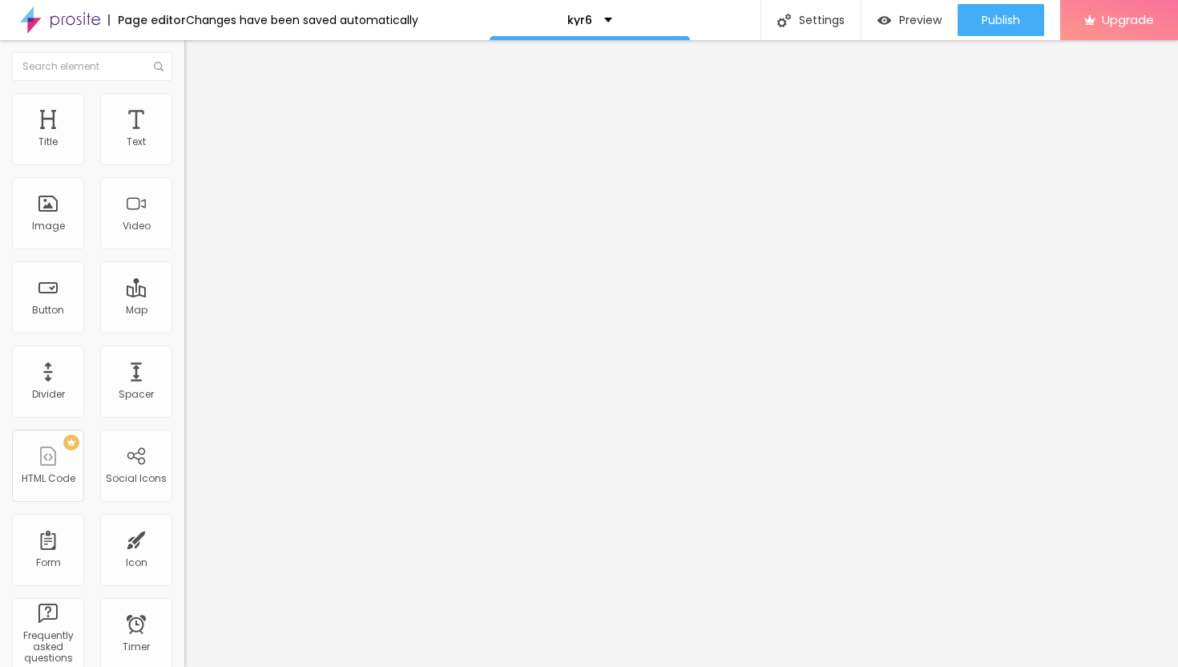
type input "48"
type input "49"
drag, startPoint x: 67, startPoint y: 157, endPoint x: 85, endPoint y: 164, distance: 18.8
type input "49"
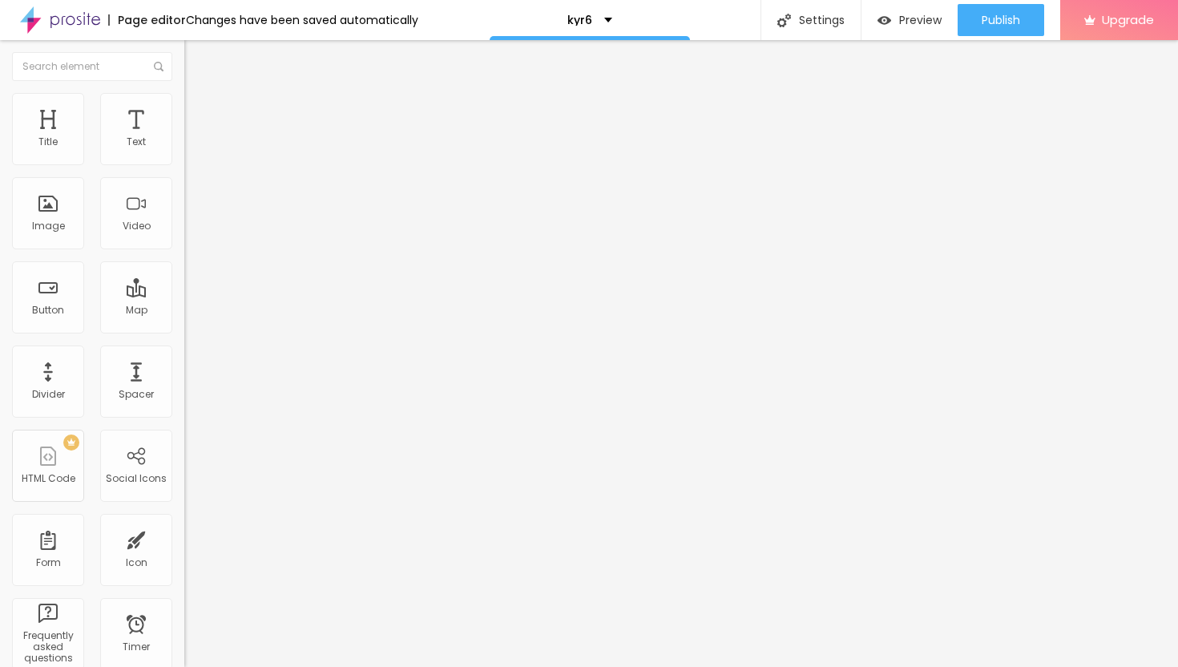
click at [184, 311] on input "range" at bounding box center [235, 317] width 103 height 13
click at [991, 26] on span "Publish" at bounding box center [1001, 20] width 38 height 13
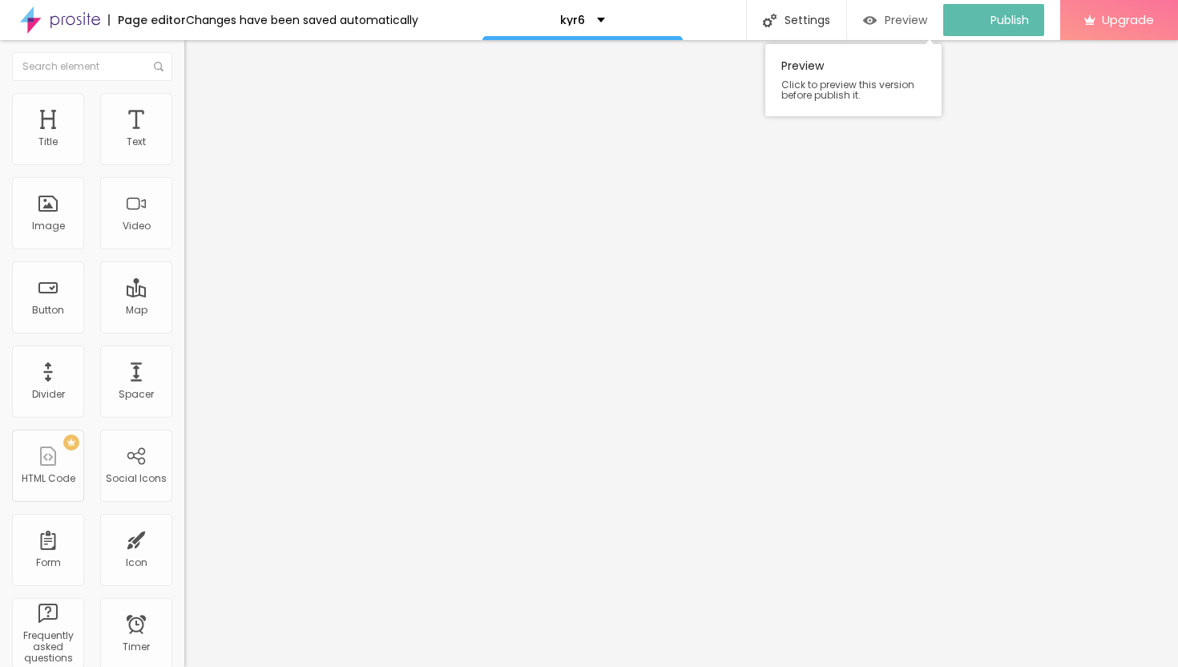
click at [909, 19] on span "Preview" at bounding box center [906, 20] width 42 height 13
